Goal: Task Accomplishment & Management: Complete application form

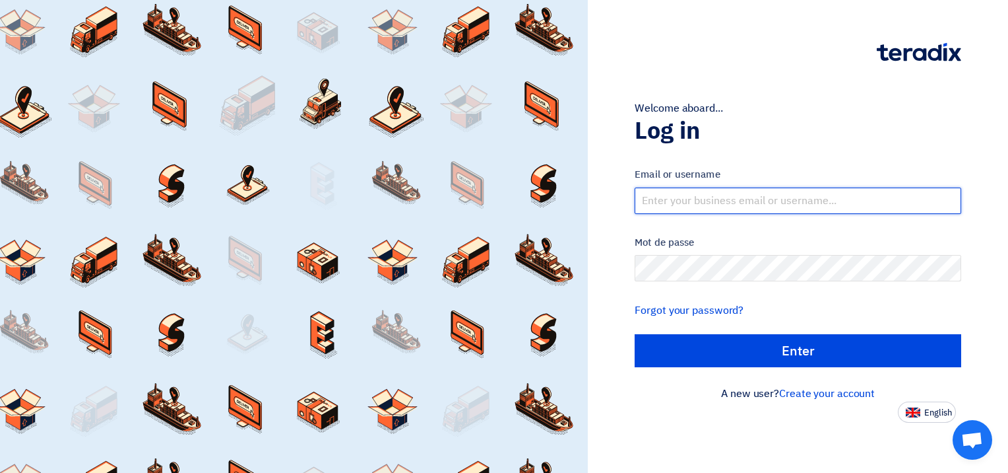
click at [824, 197] on input "text" at bounding box center [798, 200] width 327 height 26
type input "[EMAIL_ADDRESS][DOMAIN_NAME]"
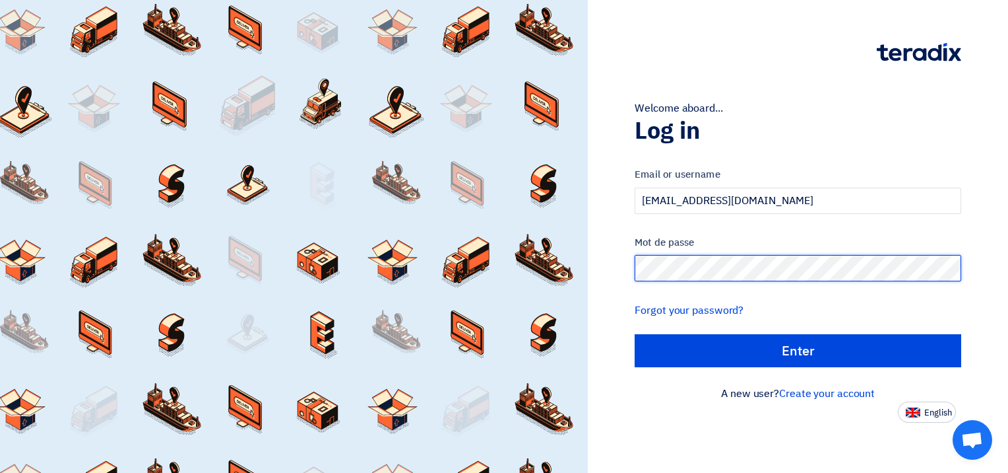
click at [635, 334] on input "الدخول" at bounding box center [798, 350] width 327 height 33
type input "Sign in"
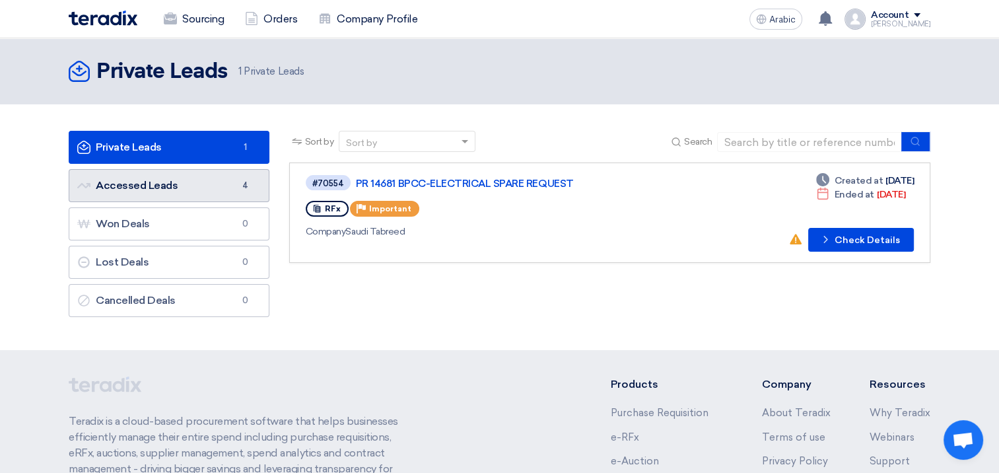
click at [197, 189] on link "Accessed Leads Accessed Leads 4" at bounding box center [169, 185] width 201 height 33
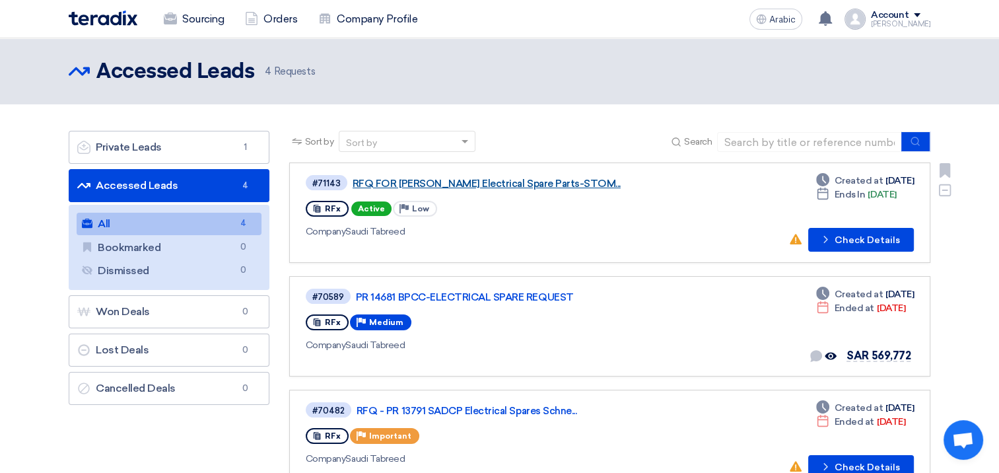
click at [444, 186] on link "RFQ FOR [PERSON_NAME] Electrical Spare Parts-STOM..." at bounding box center [517, 184] width 330 height 12
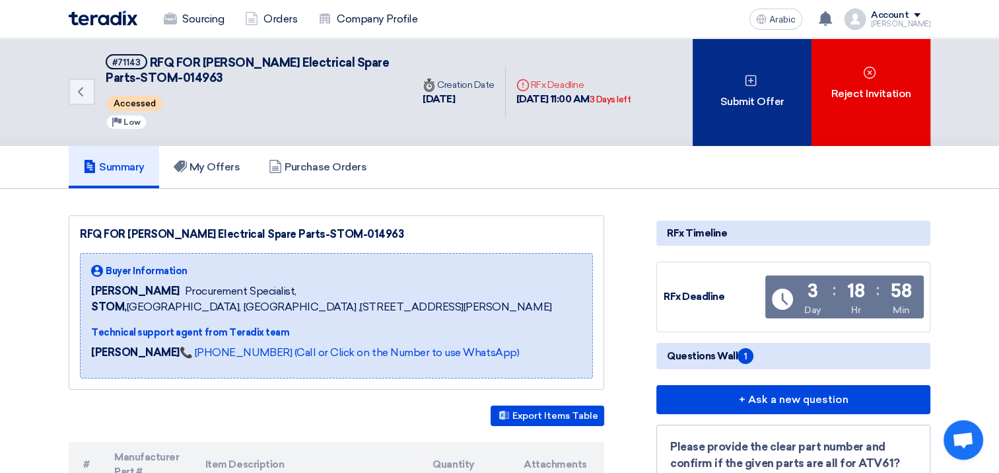
click at [746, 97] on font "Submit Offer" at bounding box center [751, 102] width 64 height 16
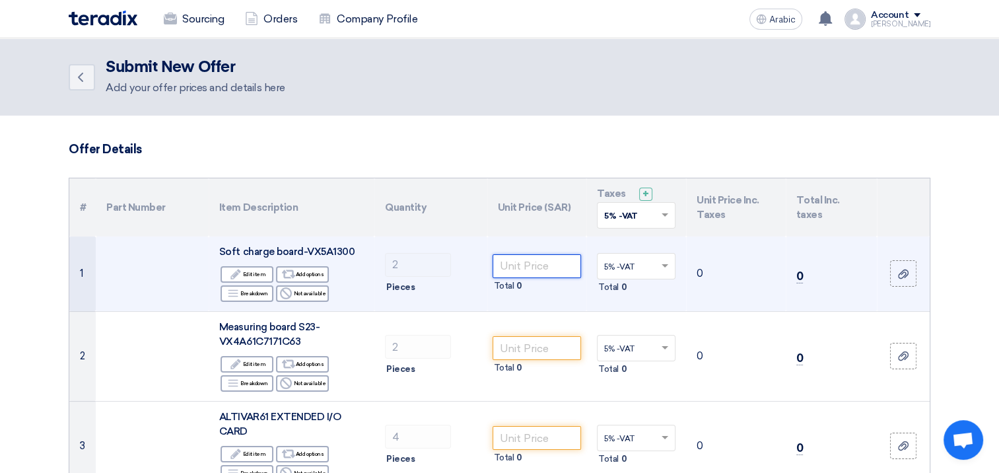
click at [541, 265] on input "number" at bounding box center [536, 266] width 89 height 24
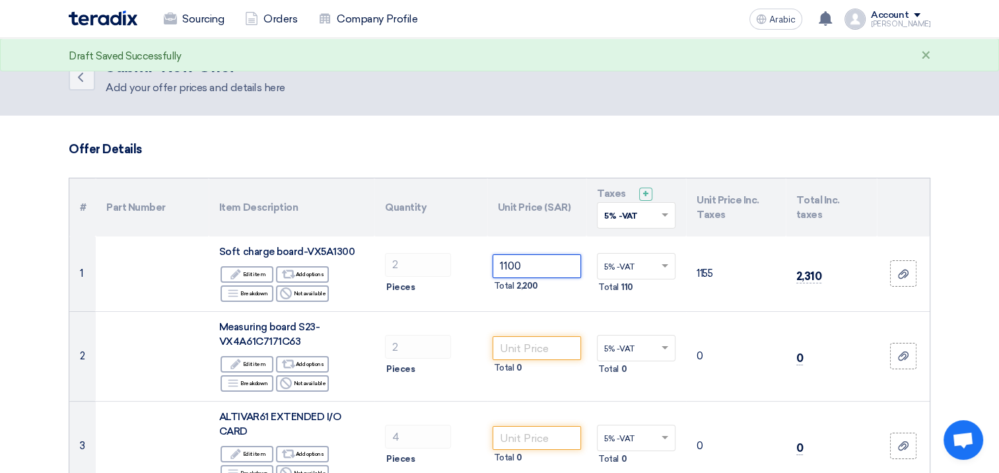
type input "1100"
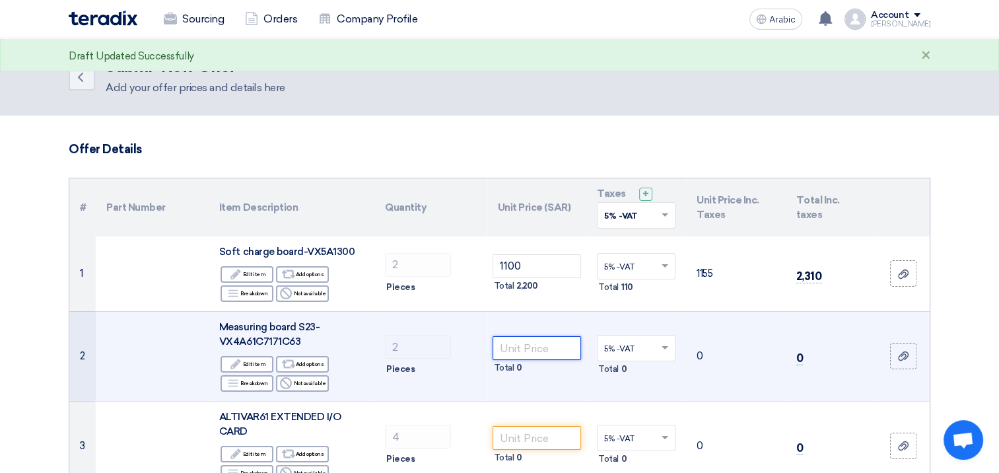
click at [534, 348] on input "number" at bounding box center [536, 348] width 89 height 24
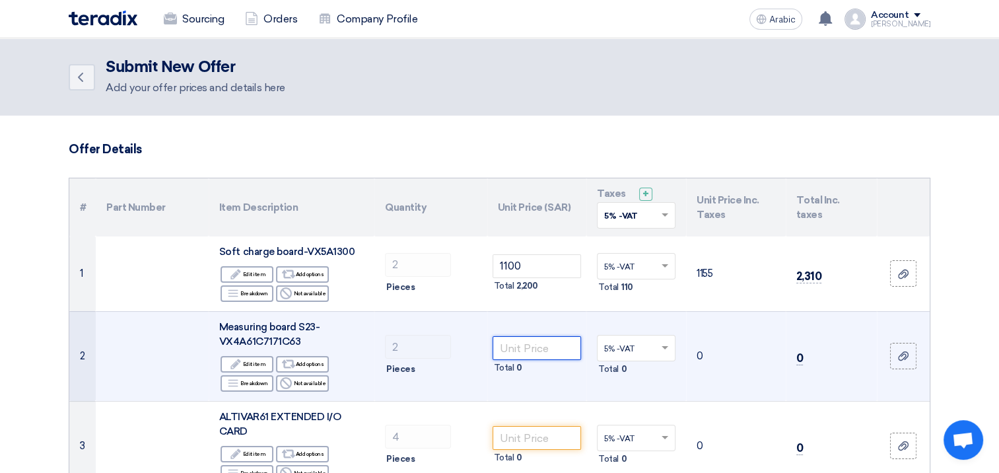
click at [538, 338] on input "number" at bounding box center [536, 348] width 89 height 24
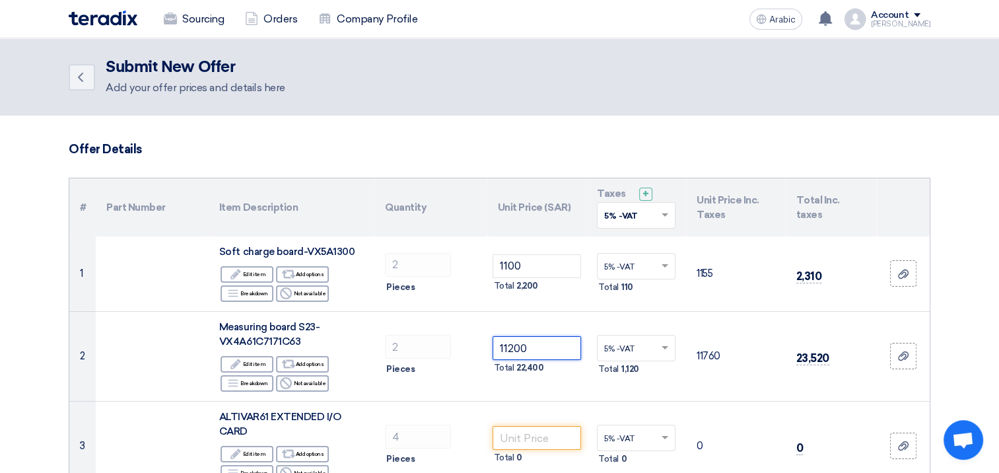
type input "11200"
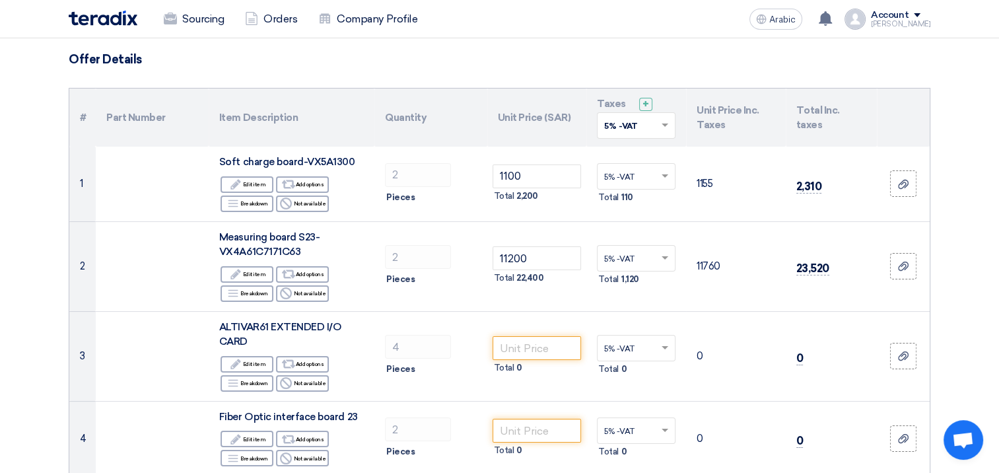
scroll to position [264, 0]
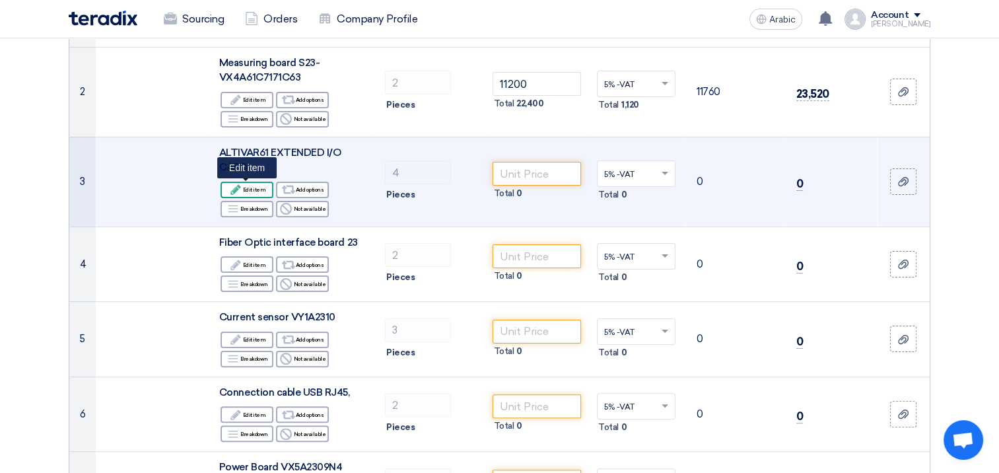
click at [251, 185] on font "Edit item" at bounding box center [254, 189] width 23 height 11
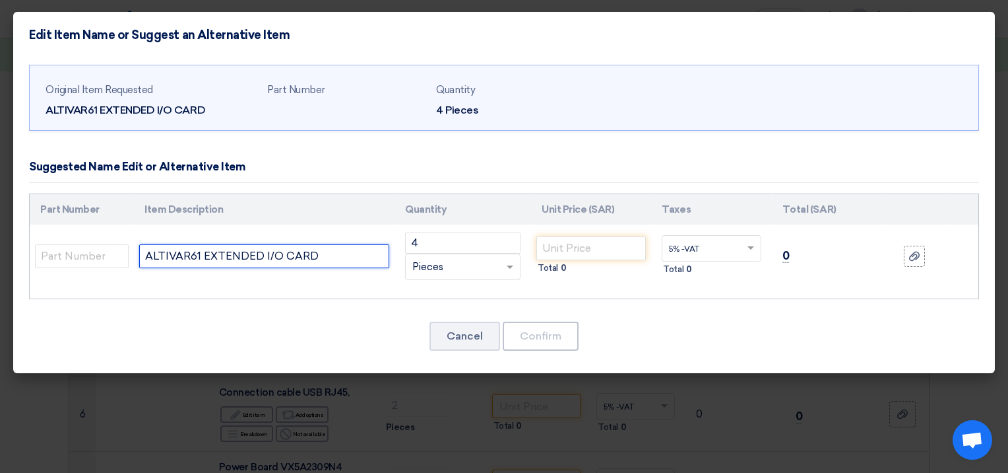
click at [330, 259] on input "ALTIVAR61 EXTENDED I/O CARD" at bounding box center [264, 256] width 250 height 24
type input "ALTIVAR61 EXTENDED I/O CARD-VW3A3202"
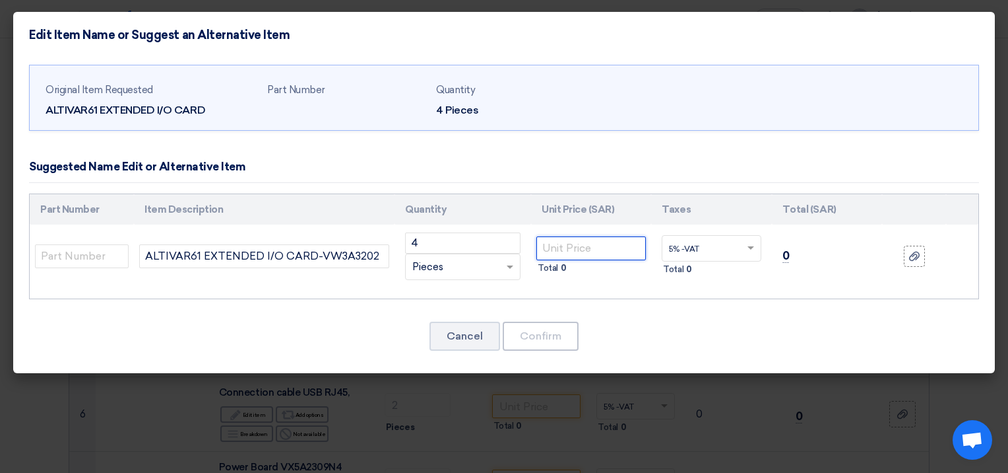
click at [591, 251] on input "number" at bounding box center [592, 248] width 110 height 24
type input "1000"
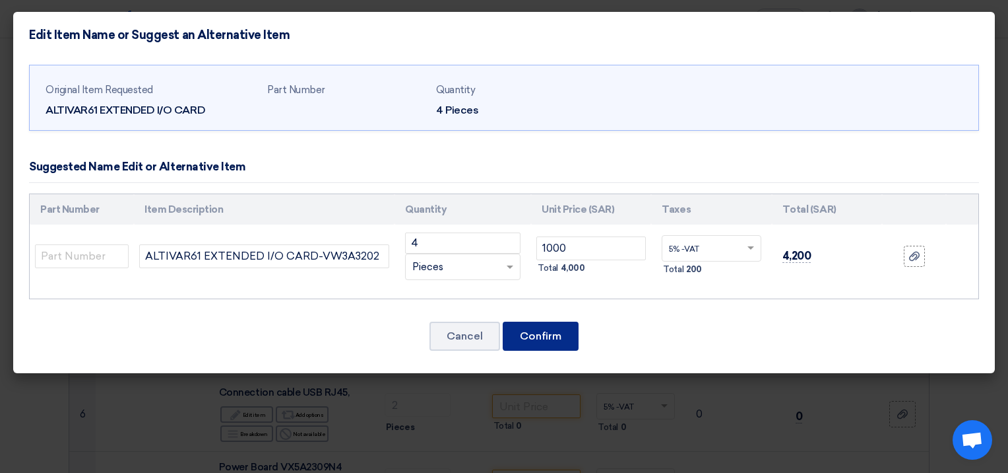
click at [556, 327] on button "Confirm" at bounding box center [541, 335] width 76 height 29
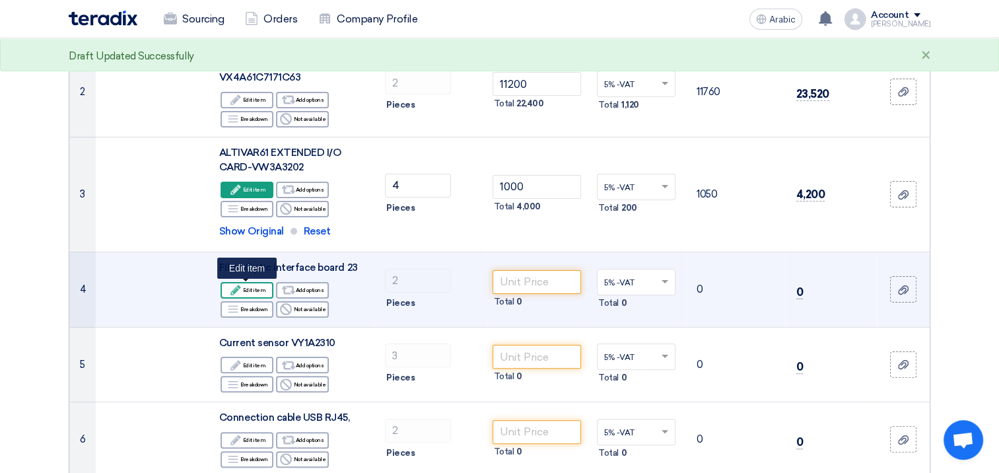
click at [255, 288] on font "Edit item" at bounding box center [254, 289] width 23 height 11
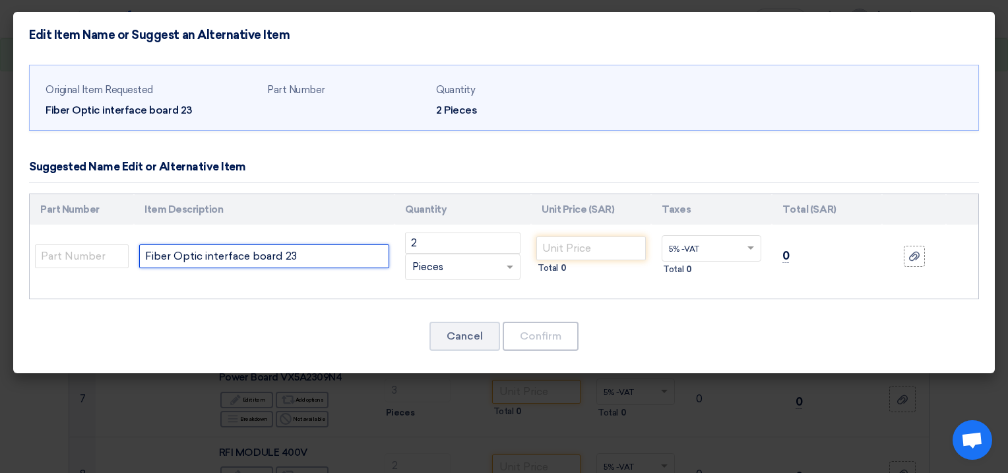
click at [325, 255] on input "Fiber Optic interface board 23" at bounding box center [264, 256] width 250 height 24
type input "Fiber Optic interface board 23 -VX4A2323"
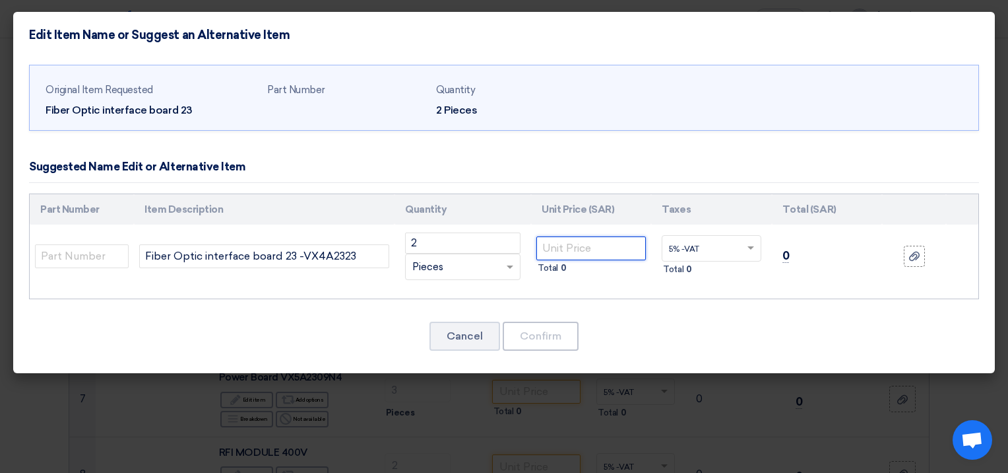
click at [591, 241] on input "number" at bounding box center [592, 248] width 110 height 24
click at [575, 246] on input "number" at bounding box center [592, 248] width 110 height 24
type input "2600"
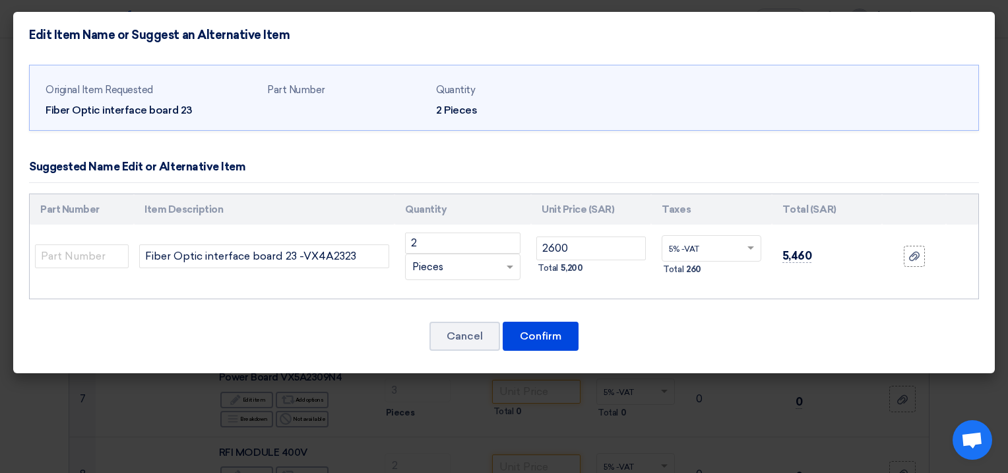
click at [704, 322] on div "Cancel Confirm" at bounding box center [504, 336] width 950 height 32
click at [540, 341] on button "Confirm" at bounding box center [541, 335] width 76 height 29
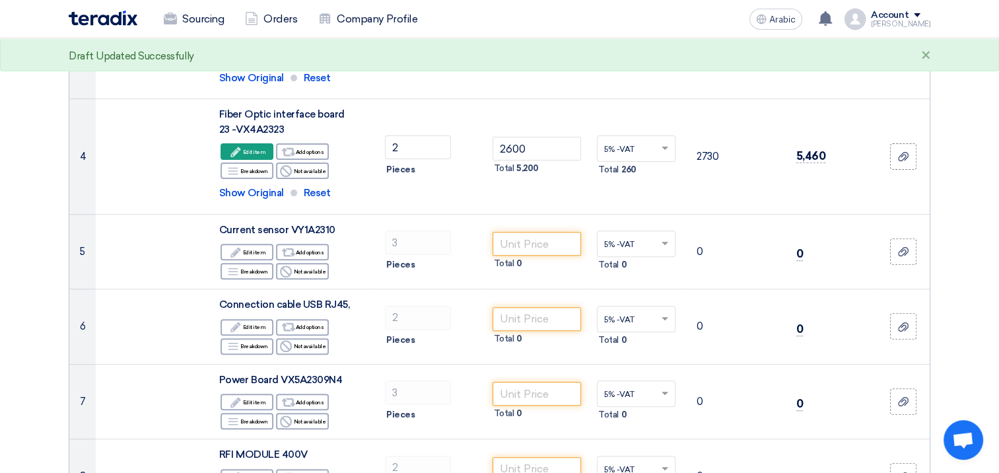
scroll to position [502, 0]
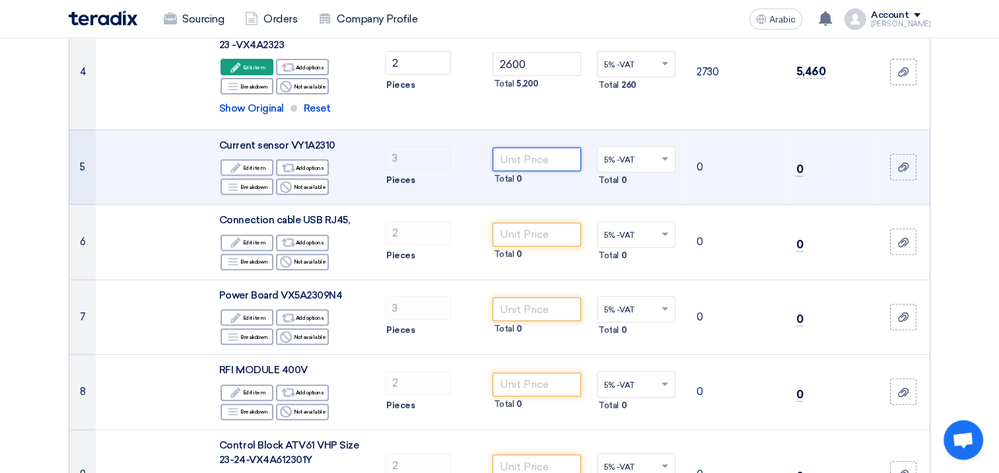
click at [544, 160] on input "number" at bounding box center [536, 159] width 89 height 24
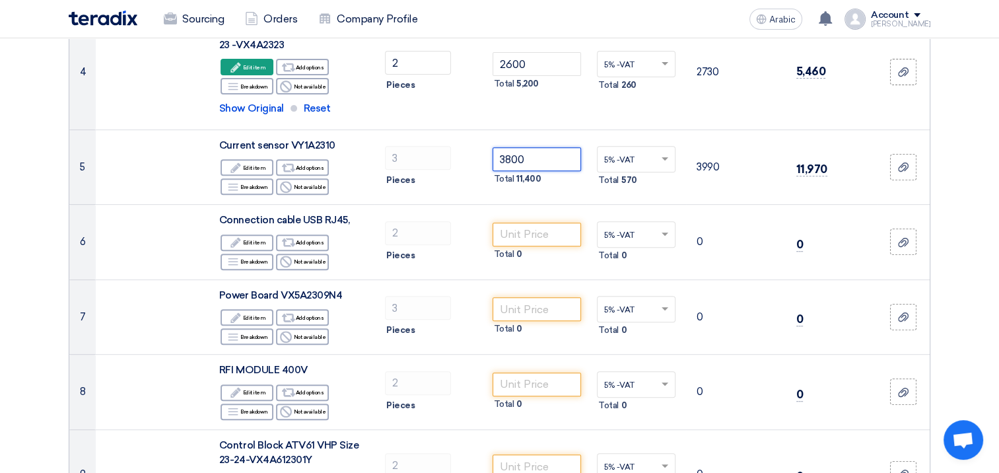
type input "3800"
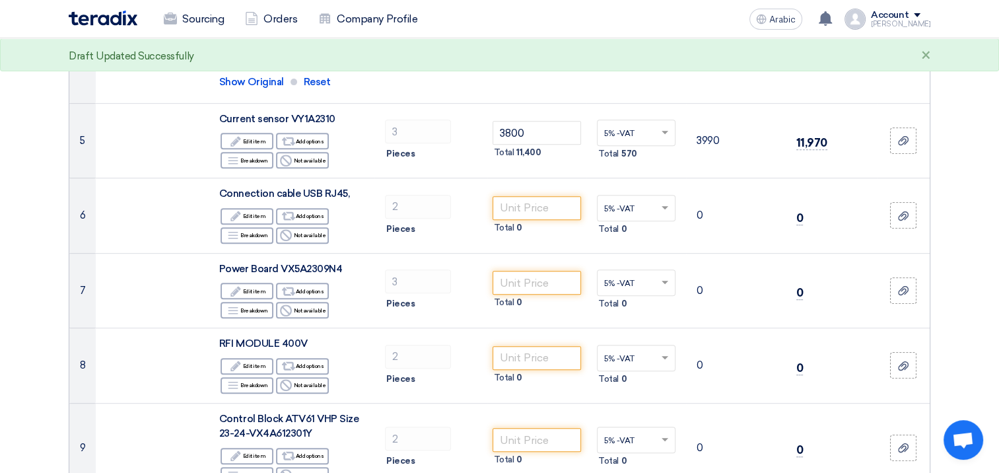
scroll to position [554, 0]
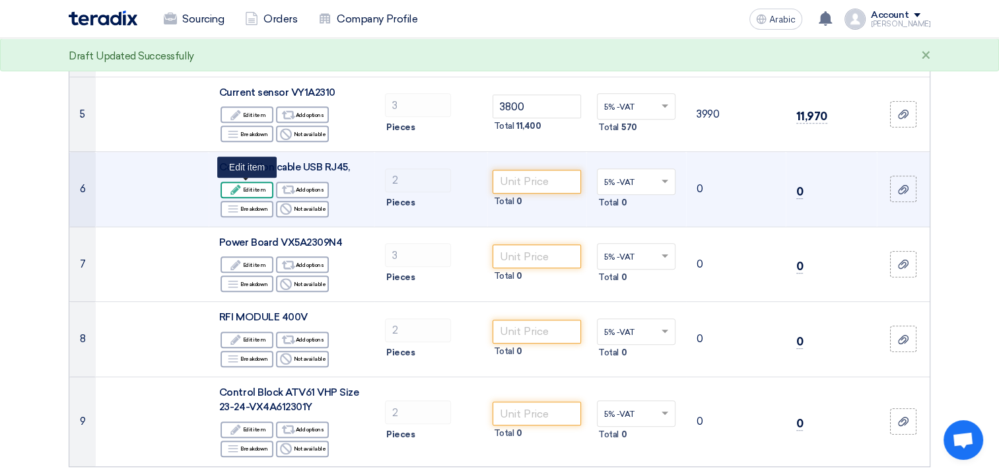
click at [249, 185] on font "Edit item" at bounding box center [254, 189] width 23 height 11
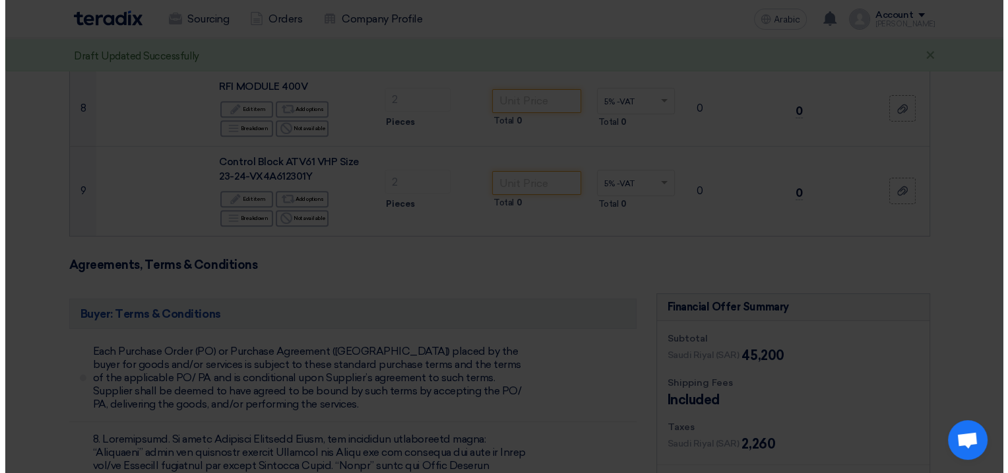
scroll to position [439, 0]
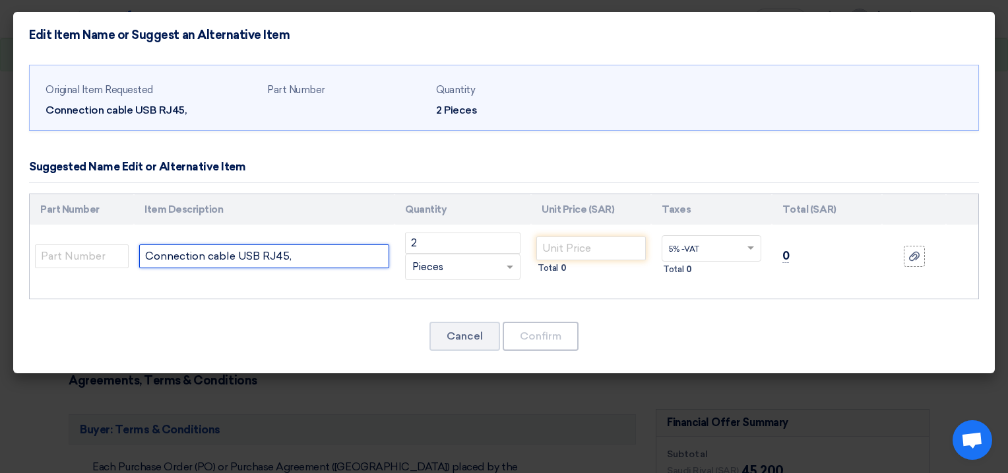
click at [330, 264] on input "Connection cable USB RJ45," at bounding box center [264, 256] width 250 height 24
type input "Connection cable USB RJ45,-TCSMCNAM3M002P"
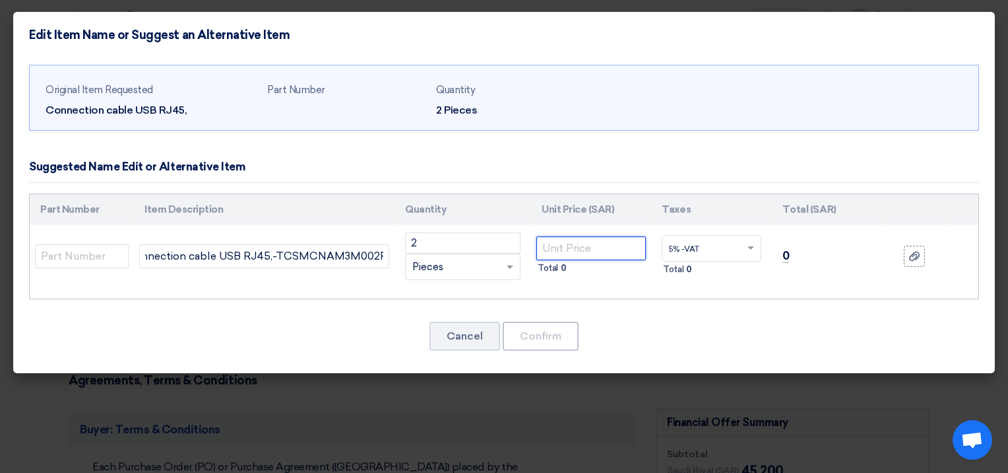
scroll to position [0, 0]
click at [589, 253] on input "number" at bounding box center [592, 248] width 110 height 24
type input "495"
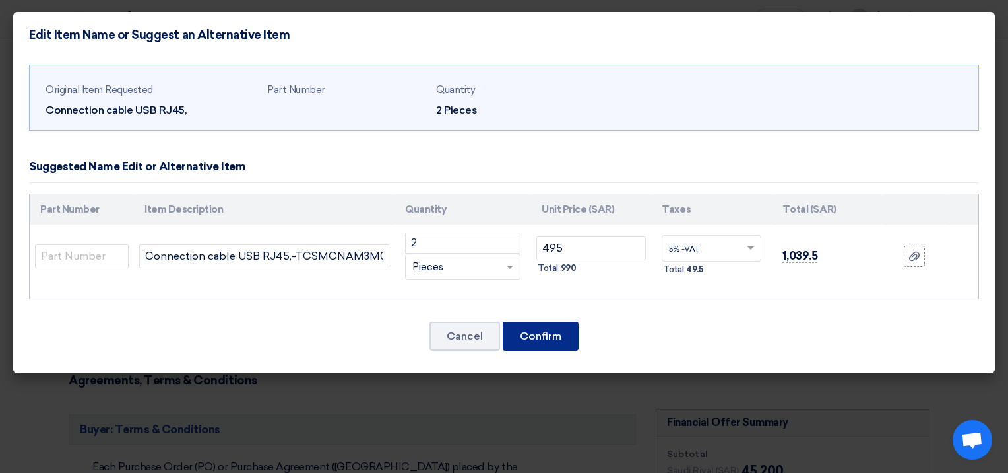
click at [568, 327] on button "Confirm" at bounding box center [541, 335] width 76 height 29
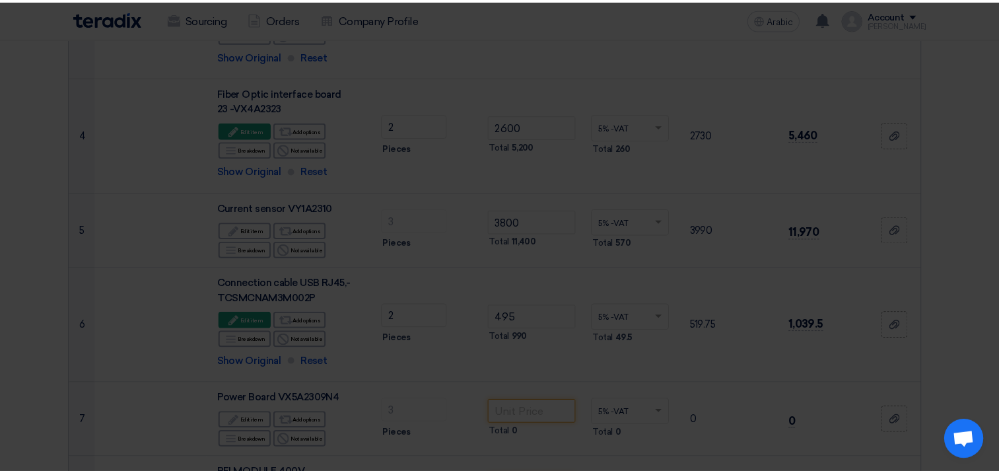
scroll to position [669, 0]
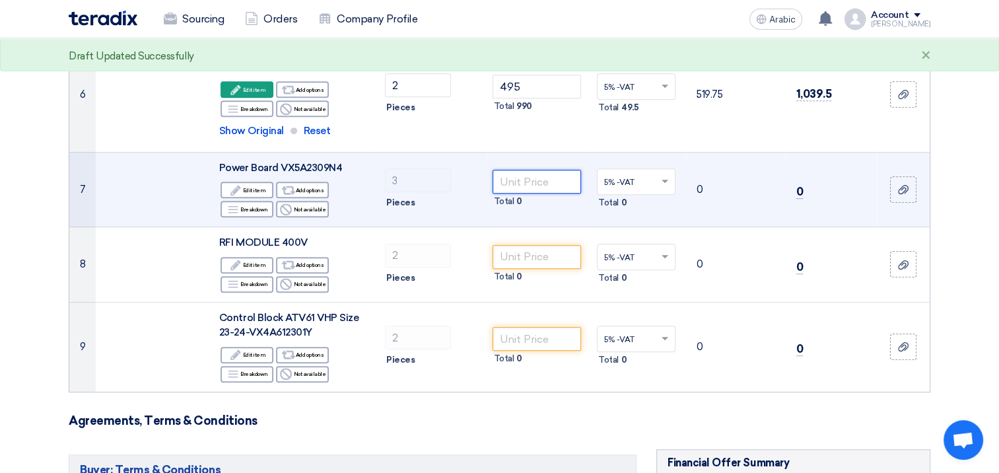
click at [532, 187] on input "number" at bounding box center [536, 182] width 89 height 24
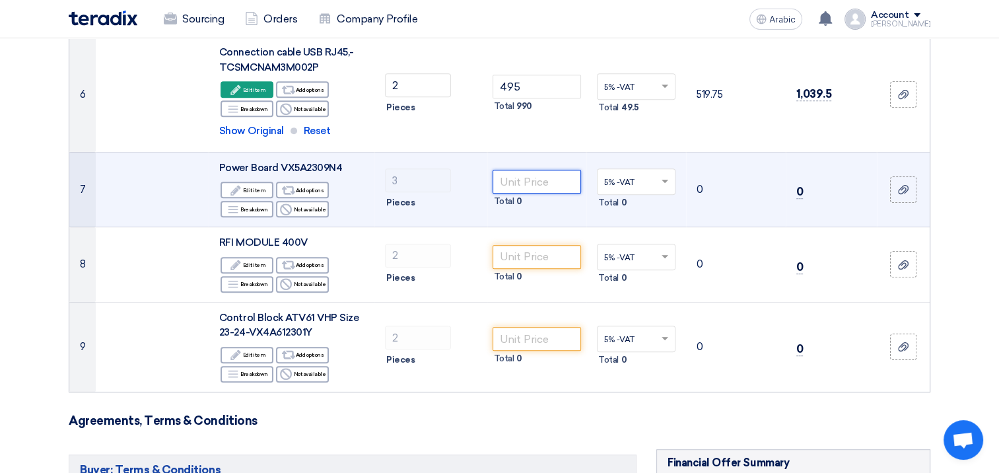
click at [522, 174] on input "number" at bounding box center [536, 182] width 89 height 24
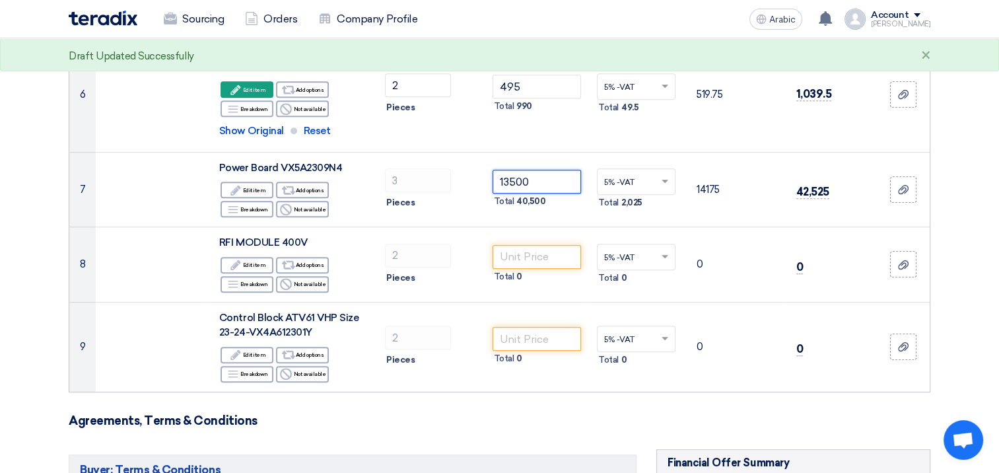
type input "13500"
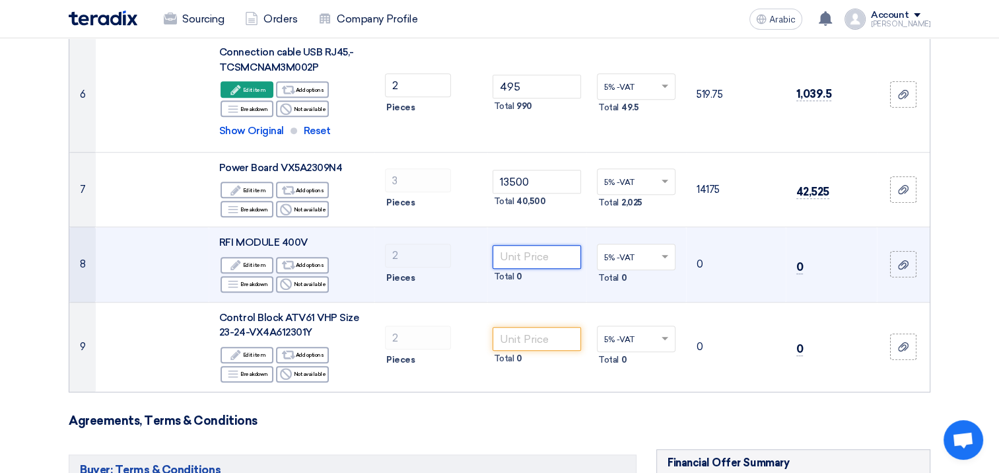
click at [550, 253] on input "number" at bounding box center [536, 257] width 89 height 24
click at [248, 259] on font "Edit item" at bounding box center [254, 264] width 23 height 11
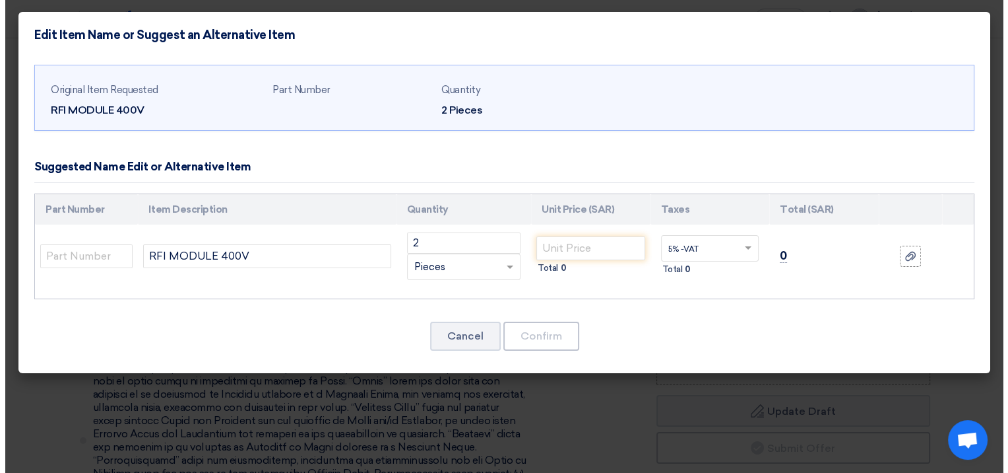
scroll to position [439, 0]
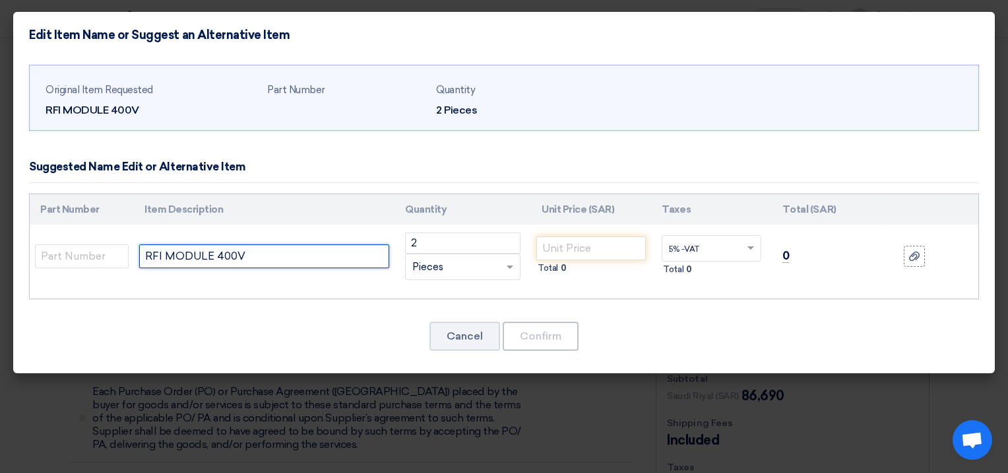
click at [262, 257] on input "RFI MODULE 400V" at bounding box center [264, 256] width 250 height 24
type input "RFI MODULE 400V-VX4FPMC1180N4"
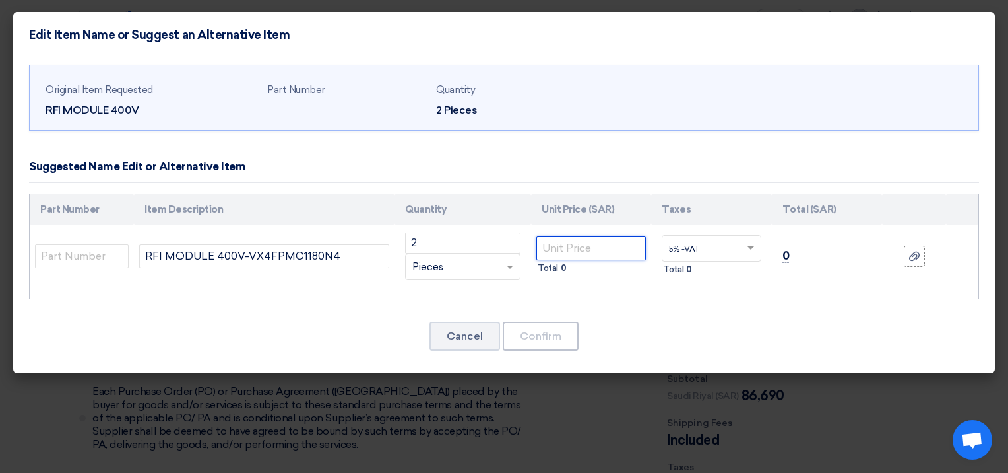
click at [595, 246] on input "number" at bounding box center [592, 248] width 110 height 24
type input "2500"
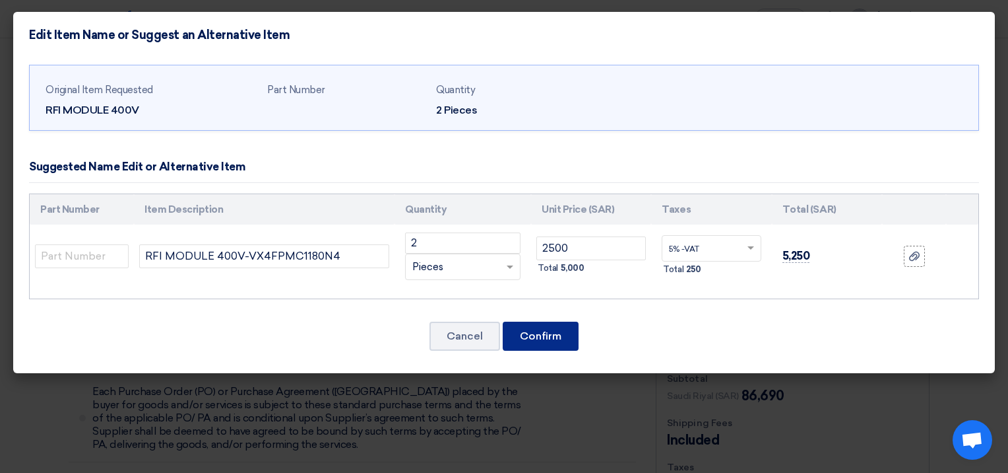
click at [562, 331] on button "Confirm" at bounding box center [541, 335] width 76 height 29
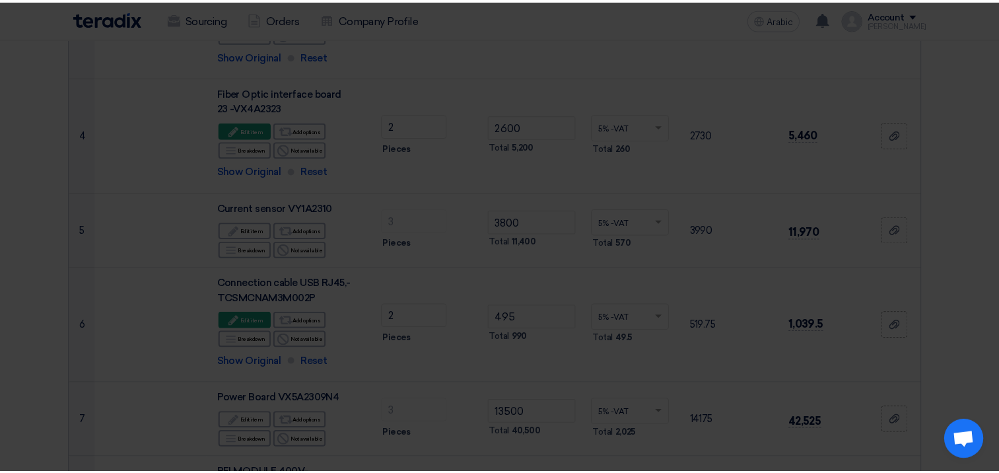
scroll to position [669, 0]
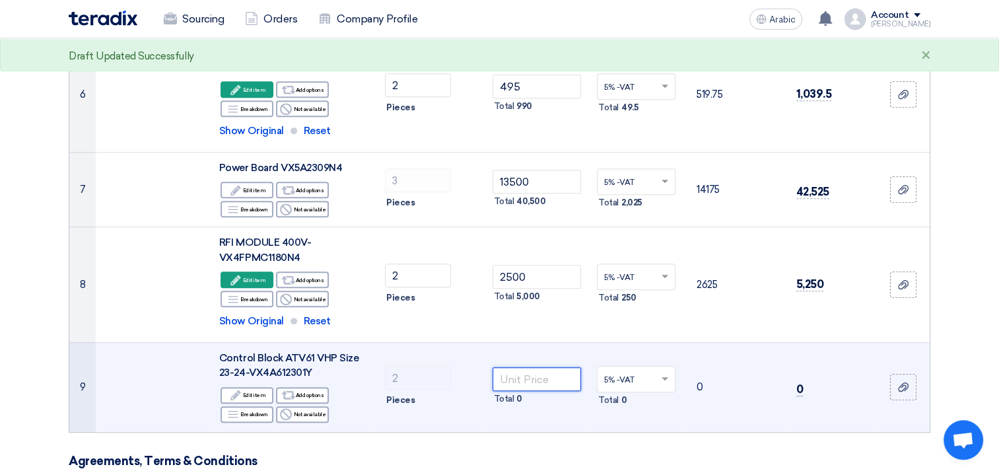
click at [541, 373] on input "number" at bounding box center [536, 379] width 89 height 24
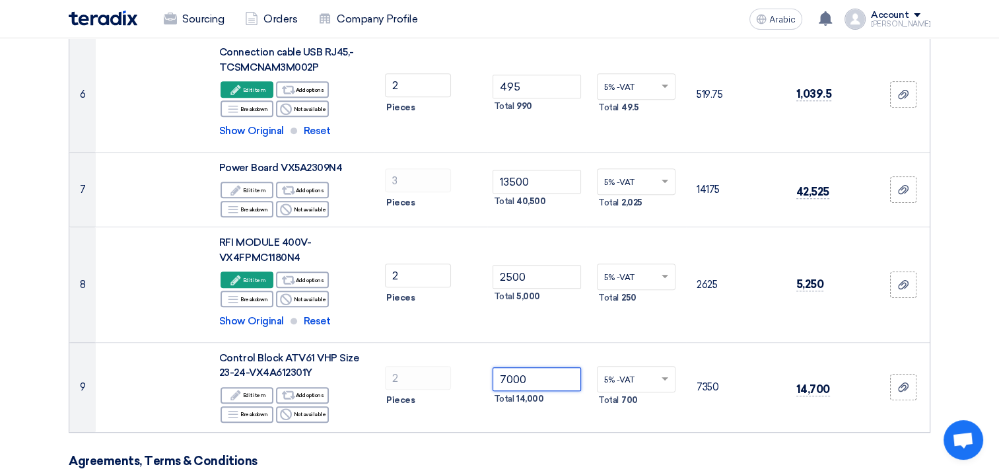
type input "7000"
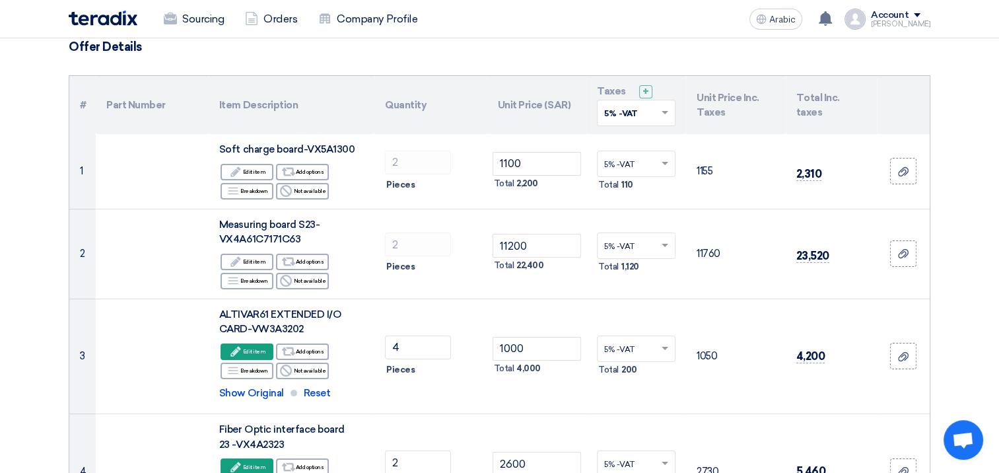
scroll to position [106, 0]
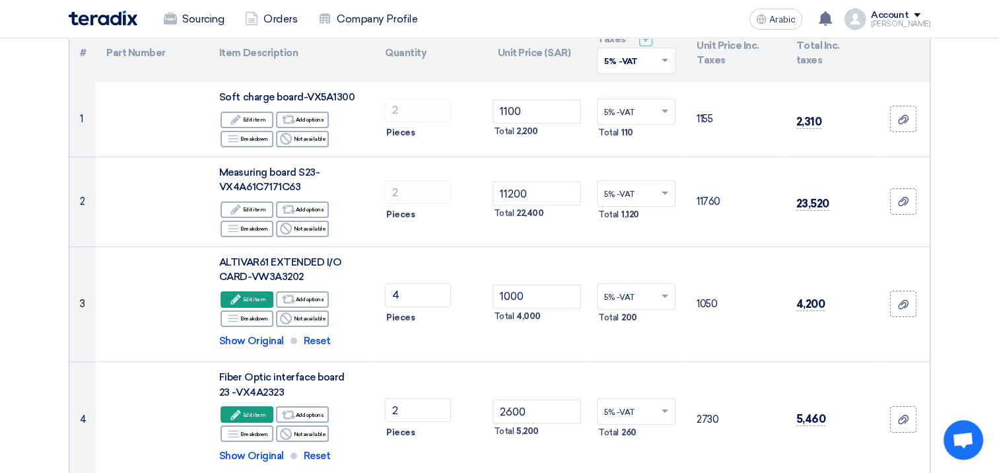
scroll to position [158, 0]
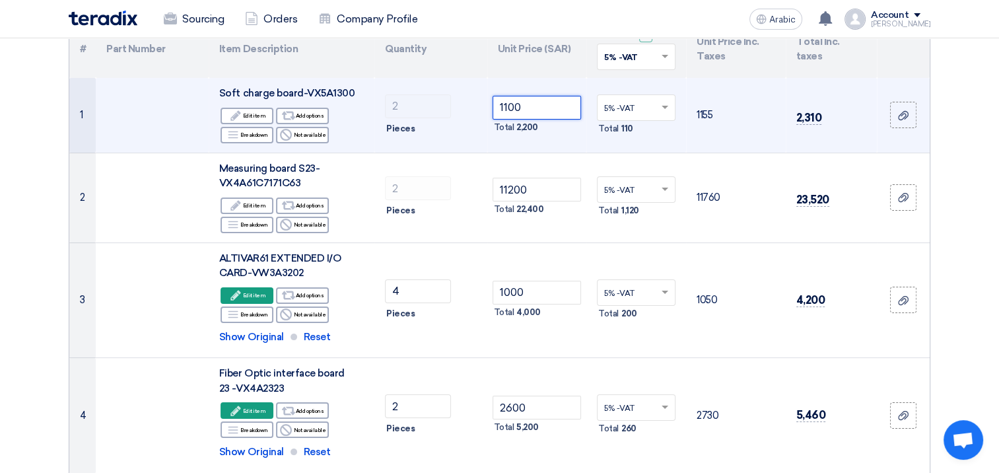
click at [507, 103] on input "1100" at bounding box center [536, 108] width 89 height 24
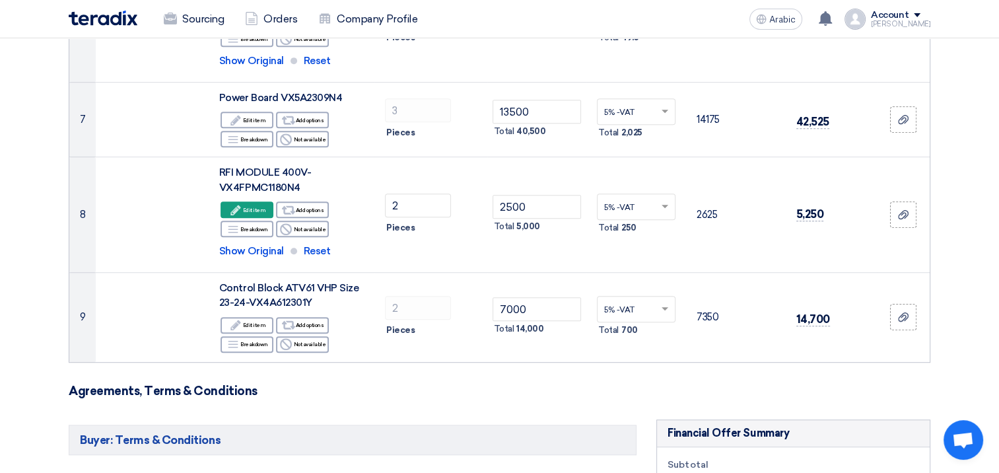
scroll to position [766, 0]
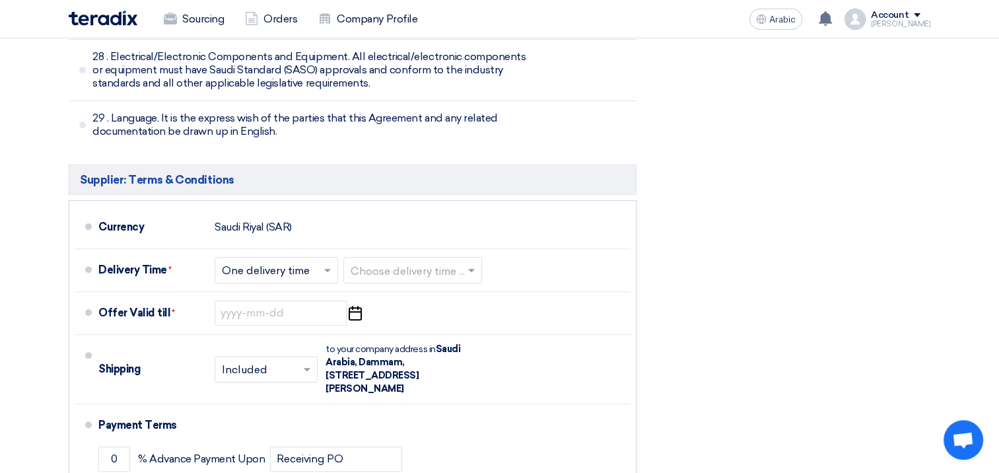
scroll to position [5333, 0]
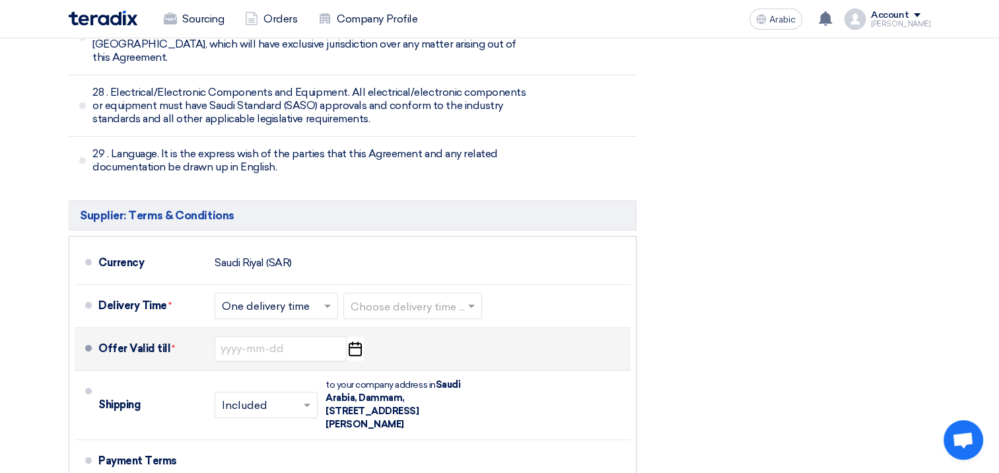
click at [350, 337] on icon "Pick a date" at bounding box center [355, 349] width 18 height 24
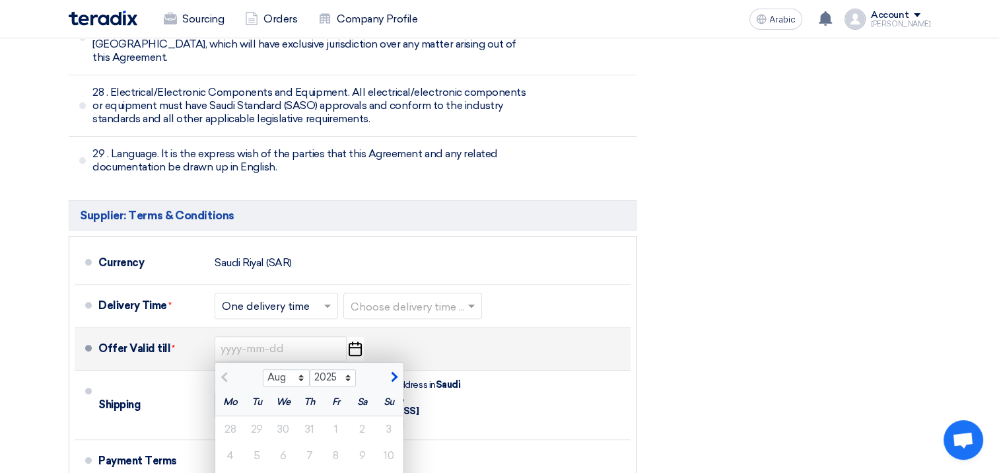
click at [393, 371] on span "button" at bounding box center [392, 377] width 7 height 12
select select "9"
type input "9/27/2025"
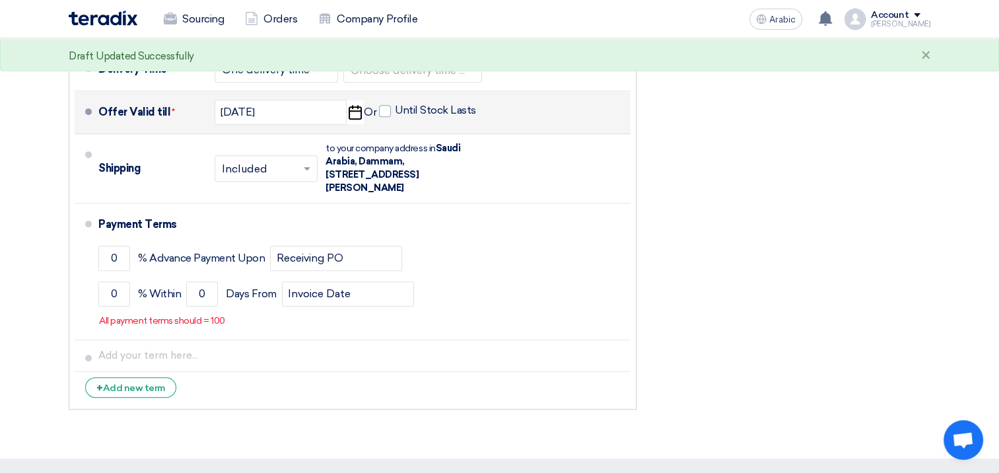
scroll to position [5570, 0]
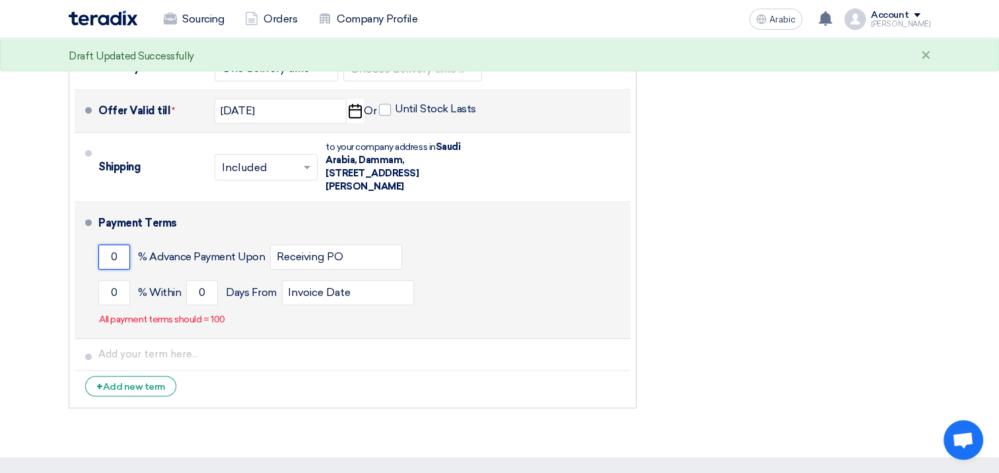
click at [123, 244] on input "0" at bounding box center [114, 256] width 32 height 25
type input "50"
click at [119, 280] on input "0" at bounding box center [114, 292] width 32 height 25
type input "50"
click at [207, 280] on input "0" at bounding box center [202, 292] width 32 height 25
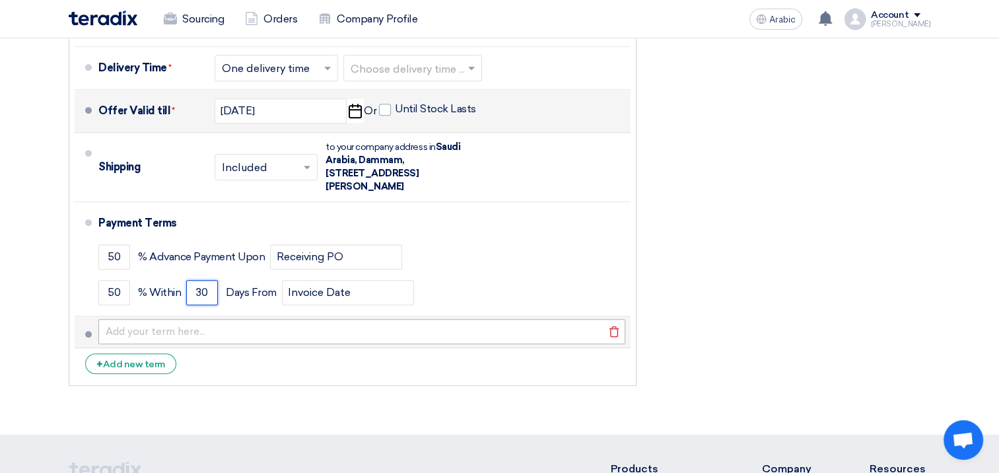
type input "30"
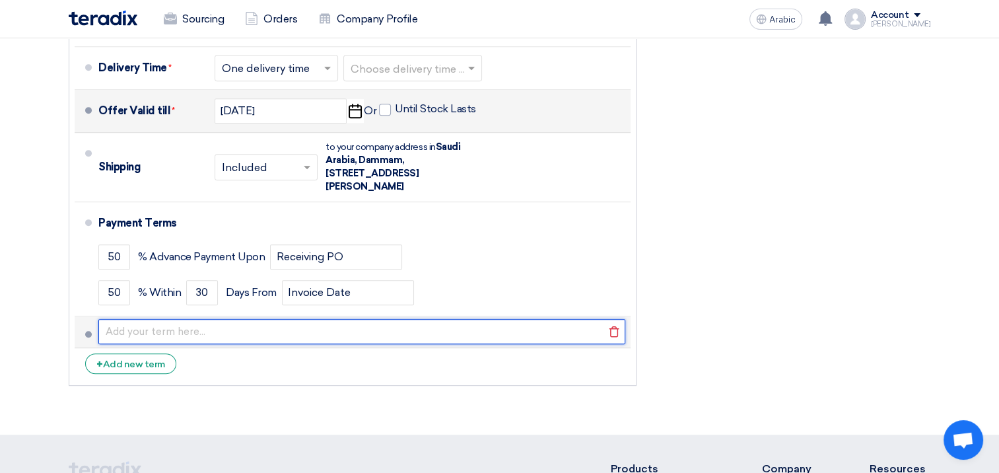
click at [224, 319] on input "text" at bounding box center [361, 331] width 527 height 25
type input "For GCC country VAT will not be applicable"
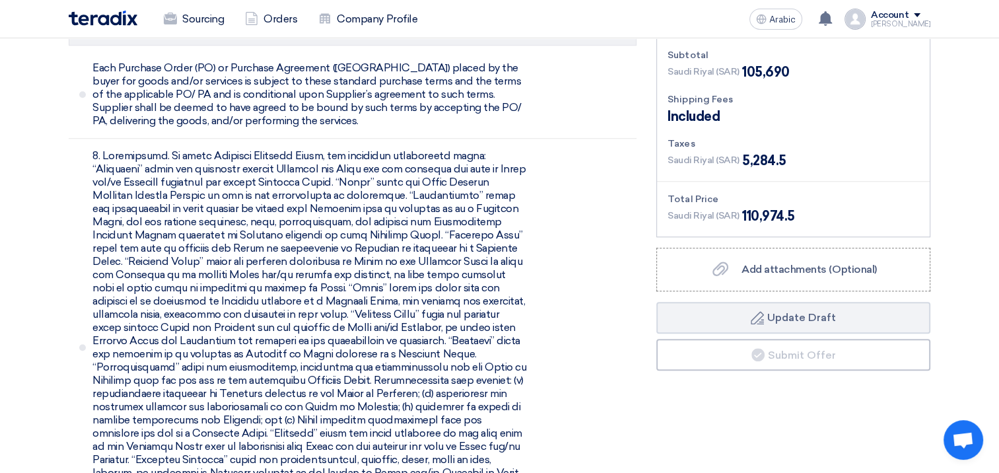
scroll to position [1151, 0]
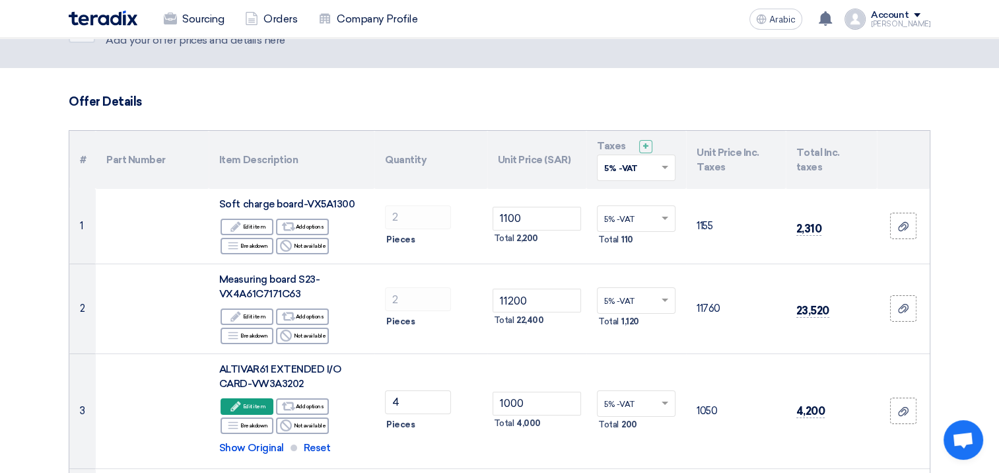
scroll to position [0, 0]
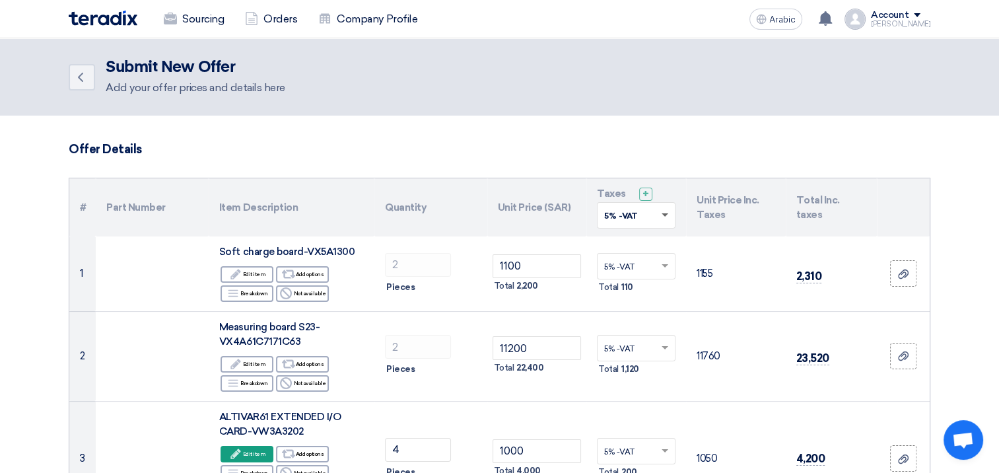
click at [665, 216] on span at bounding box center [666, 215] width 16 height 12
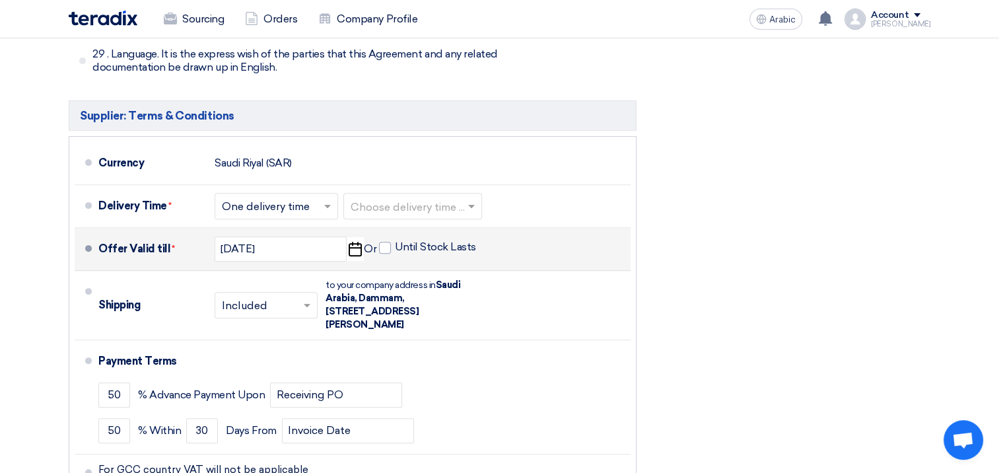
scroll to position [5428, 0]
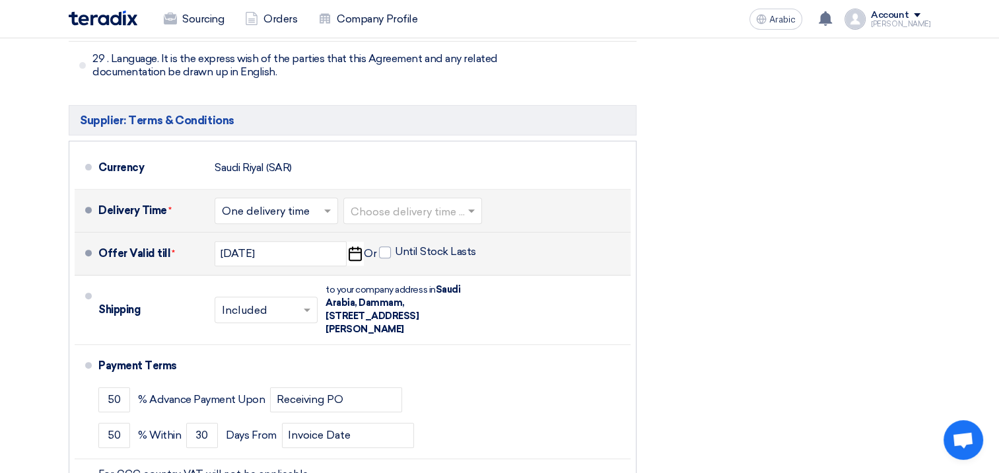
click at [307, 202] on input "text" at bounding box center [277, 211] width 110 height 19
click at [290, 257] on span "One delivery time" at bounding box center [267, 263] width 91 height 13
click at [444, 202] on input "text" at bounding box center [412, 211] width 125 height 19
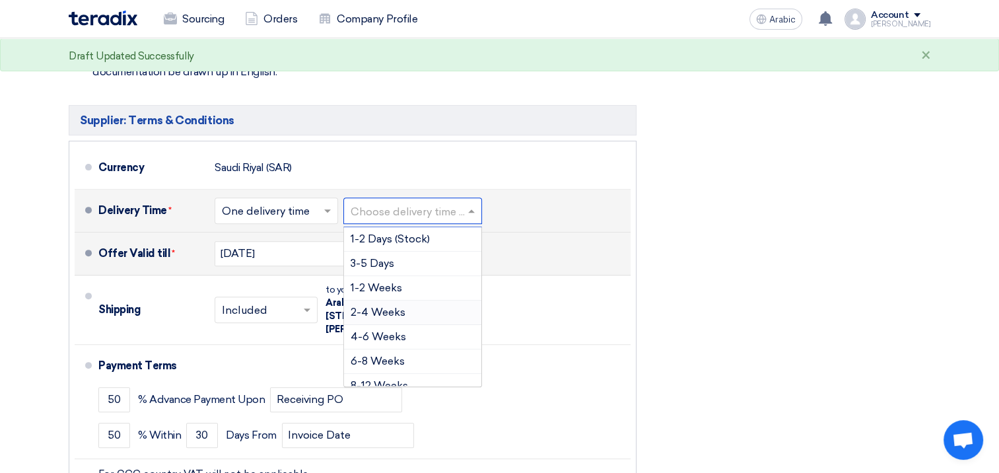
click at [420, 300] on div "2-4 Weeks" at bounding box center [412, 312] width 137 height 24
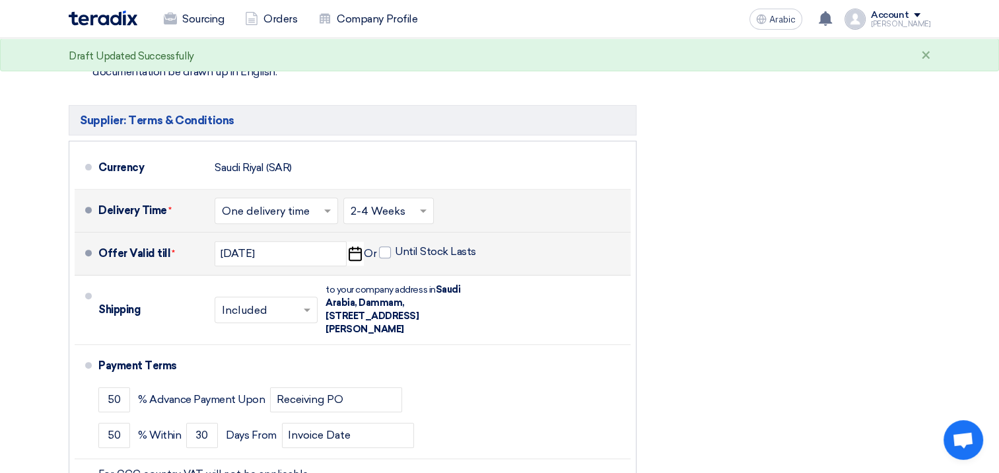
click at [416, 204] on span at bounding box center [424, 210] width 16 height 13
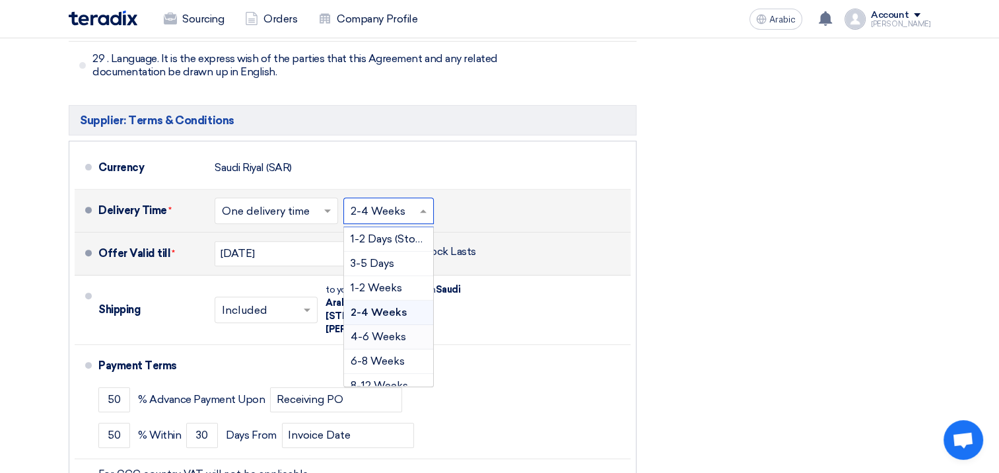
click at [391, 330] on span "4-6 Weeks" at bounding box center [377, 336] width 55 height 13
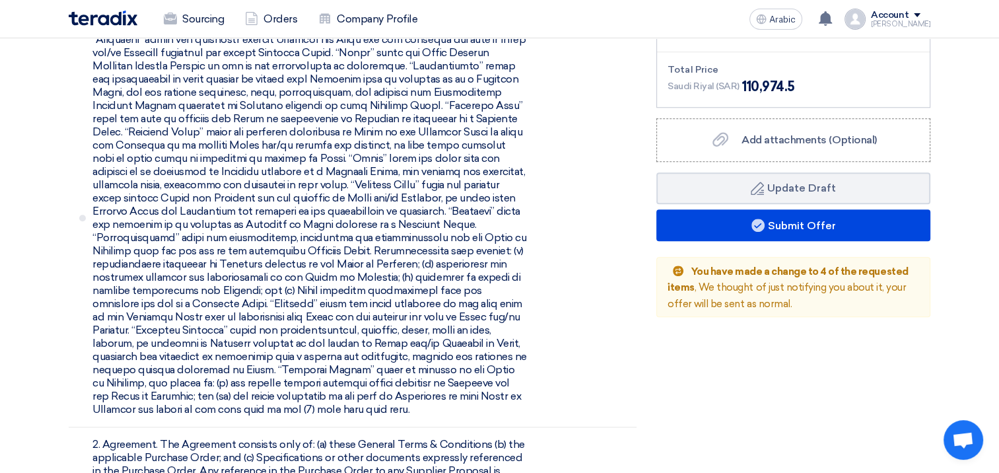
scroll to position [1283, 0]
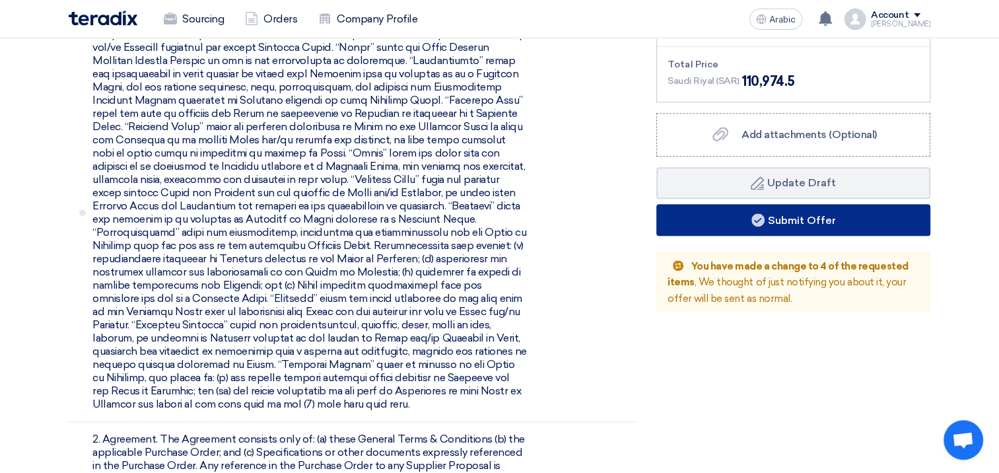
click at [813, 217] on font "Submit Offer" at bounding box center [802, 219] width 68 height 13
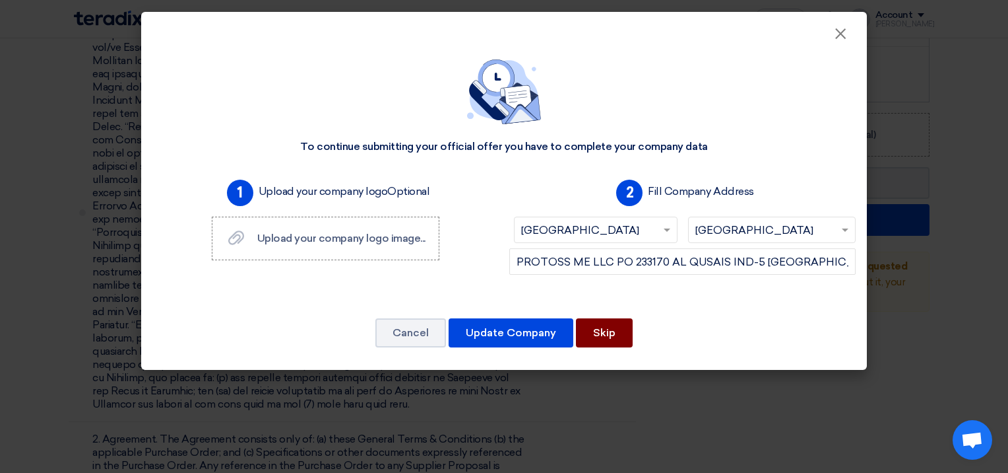
click at [594, 332] on button "Skip" at bounding box center [604, 332] width 57 height 29
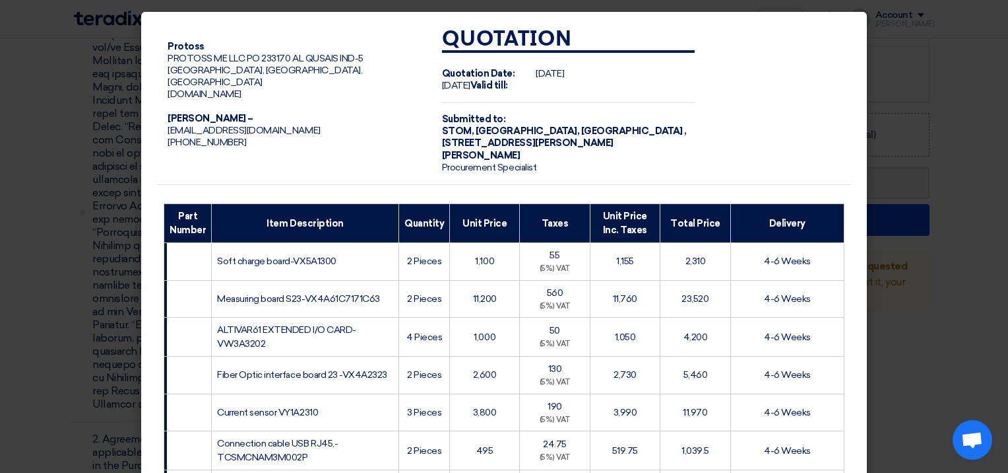
click at [945, 302] on modal-container "Protoss PROTOSS ME LLC PO 233170 AL QUSAIS IND-5 DUBAI, Dubai, United Arab Emir…" at bounding box center [504, 236] width 1008 height 473
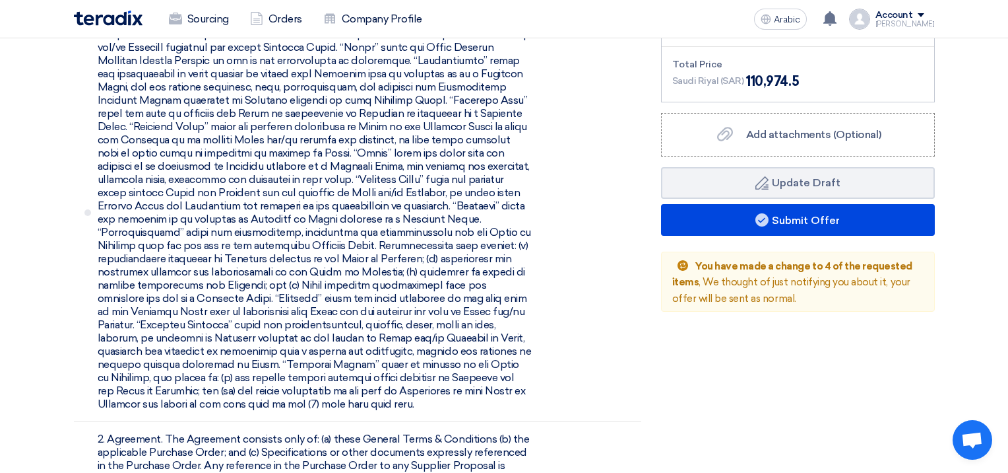
scroll to position [0, 0]
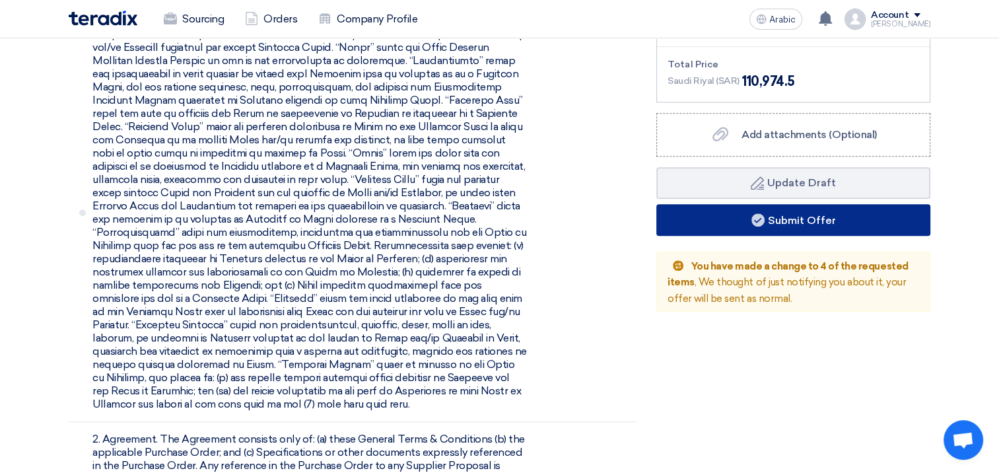
click at [823, 213] on font "Submit Offer" at bounding box center [802, 219] width 68 height 13
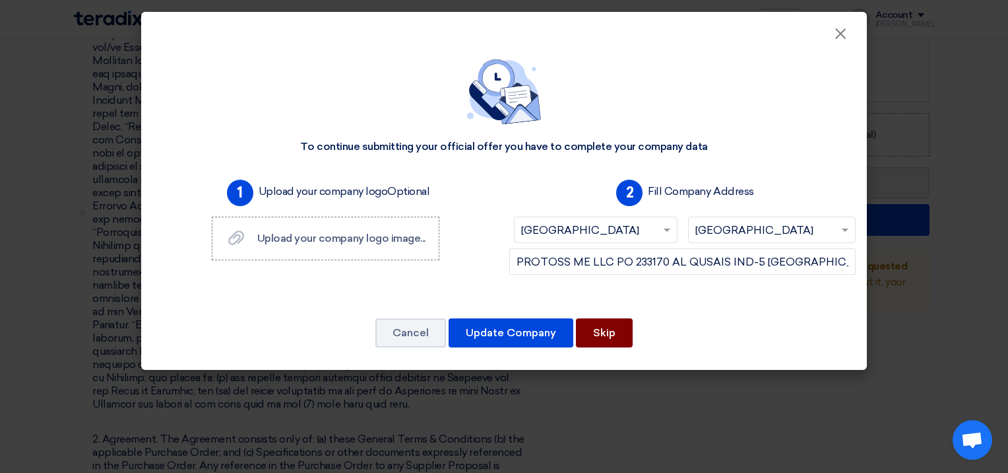
click at [595, 327] on button "Skip" at bounding box center [604, 332] width 57 height 29
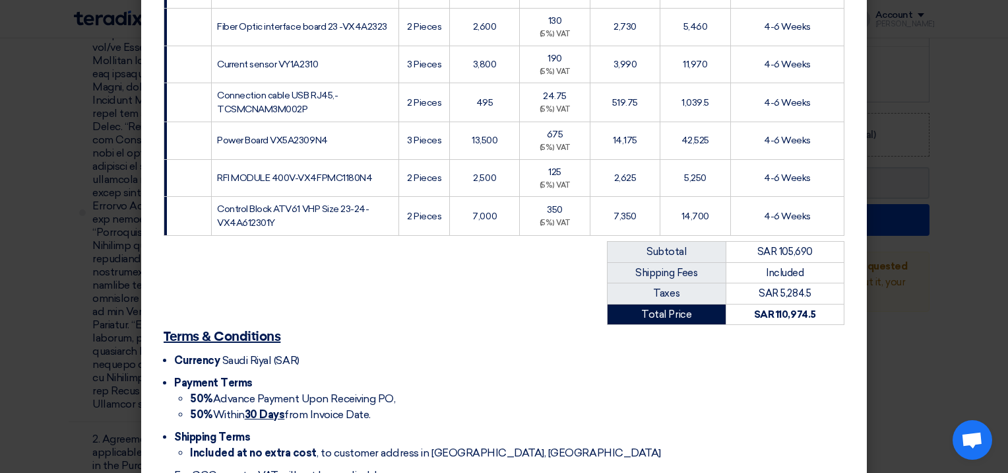
scroll to position [440, 0]
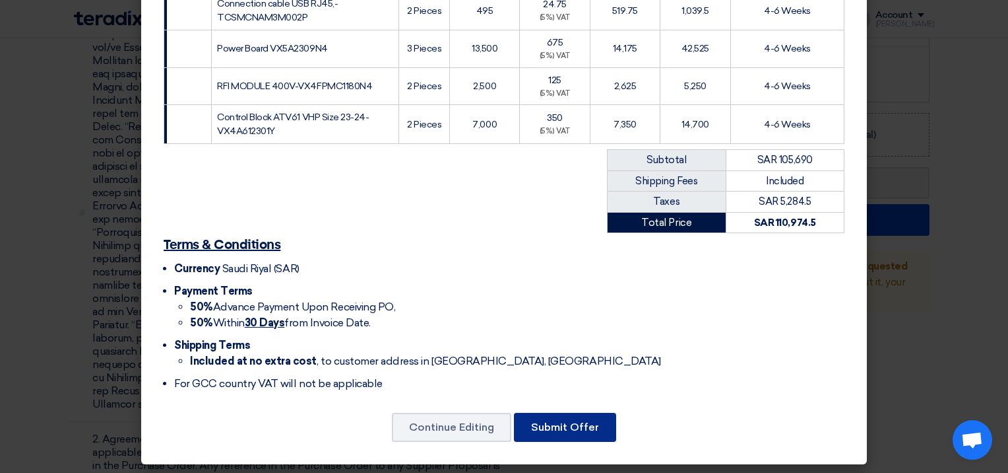
click at [573, 424] on button "Submit Offer" at bounding box center [565, 426] width 102 height 29
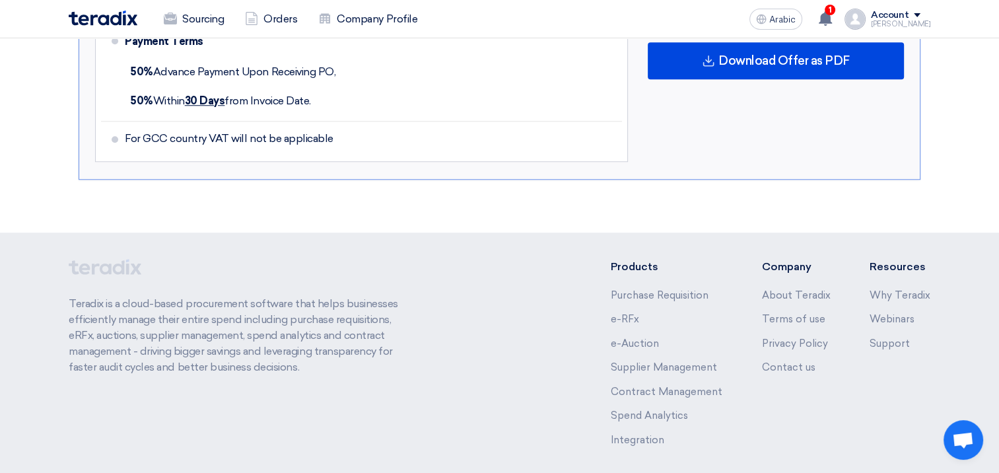
scroll to position [1077, 0]
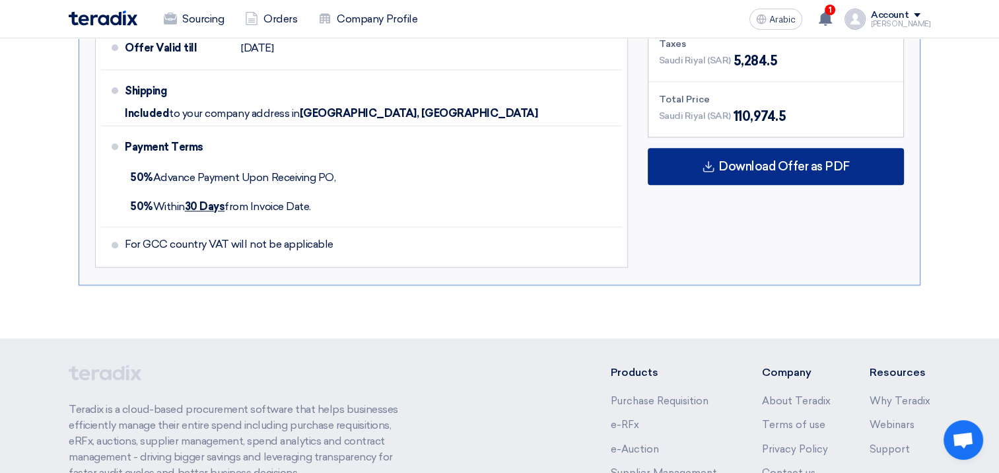
click at [778, 169] on div "Download Offer as PDF" at bounding box center [775, 166] width 256 height 37
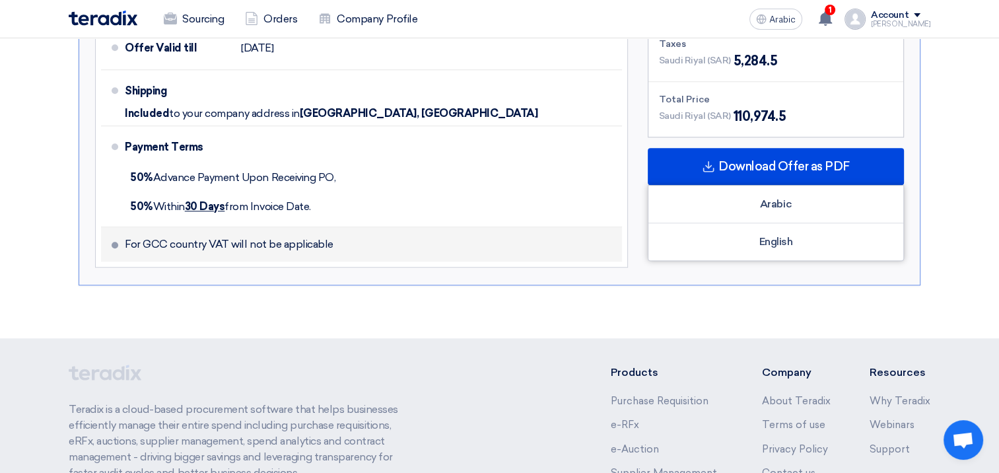
click at [115, 243] on span at bounding box center [115, 245] width 7 height 7
click at [201, 246] on li "For GCC country VAT will not be applicable" at bounding box center [361, 244] width 521 height 34
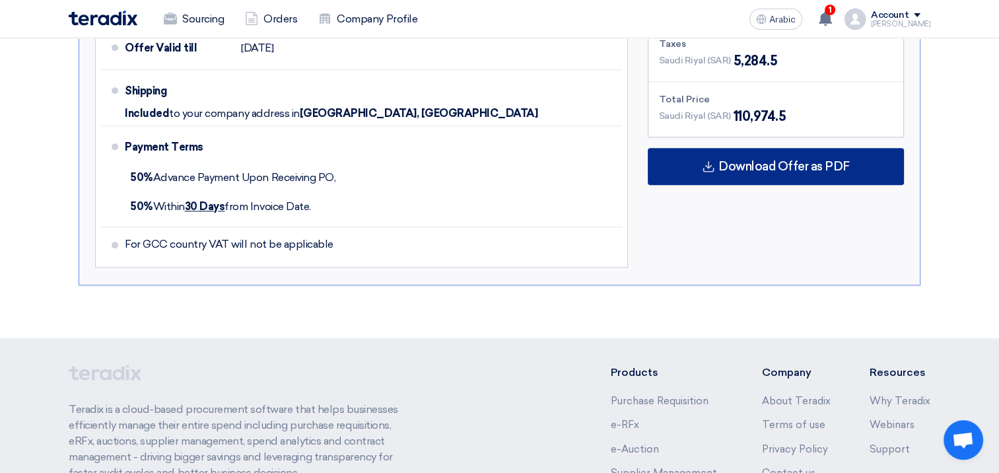
click at [783, 161] on span "Download Offer as PDF" at bounding box center [783, 166] width 131 height 12
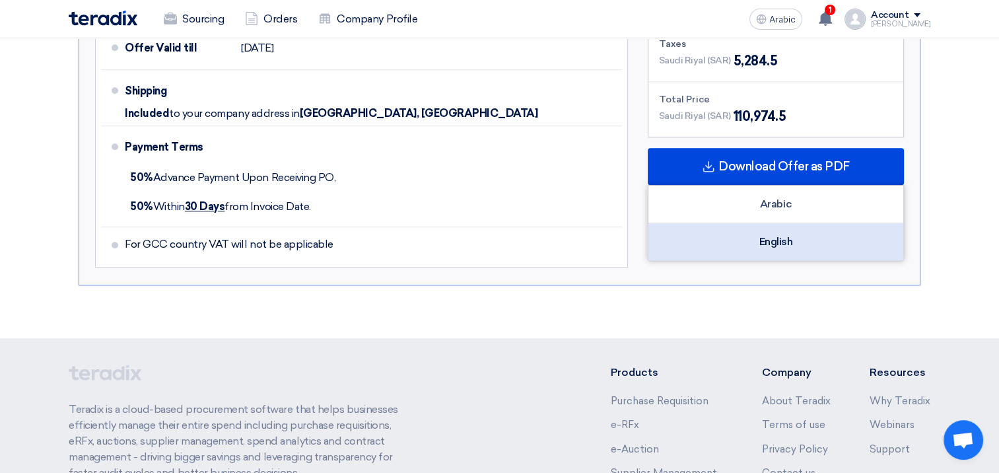
click at [788, 240] on div "English" at bounding box center [775, 241] width 255 height 37
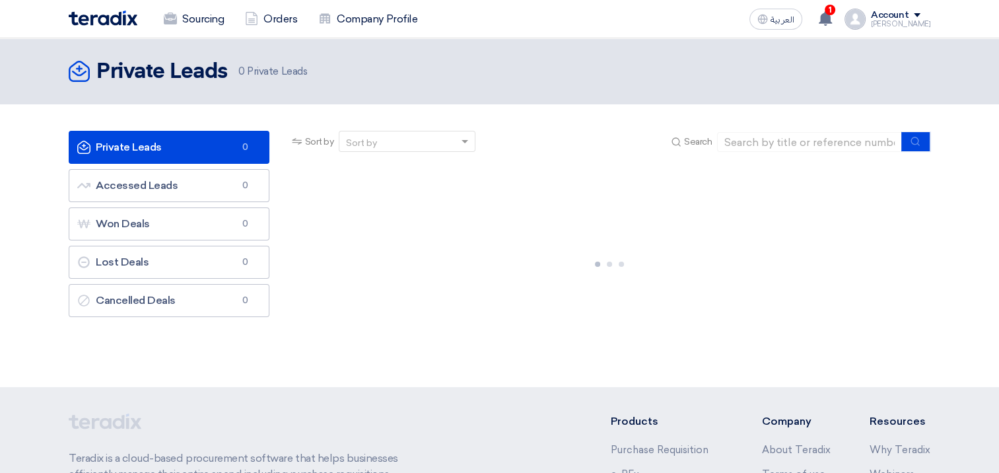
click at [280, 194] on div at bounding box center [609, 261] width 661 height 198
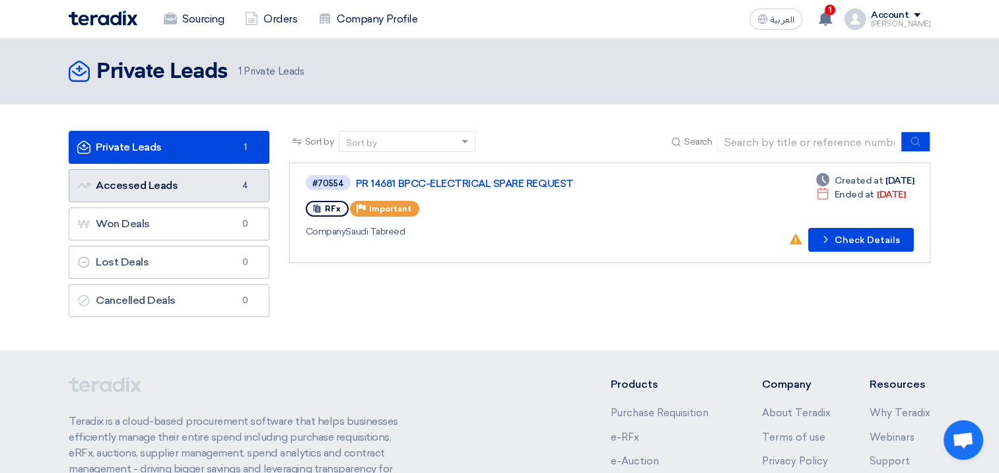
click at [210, 185] on link "Accessed Leads Accessed Leads 4" at bounding box center [169, 185] width 201 height 33
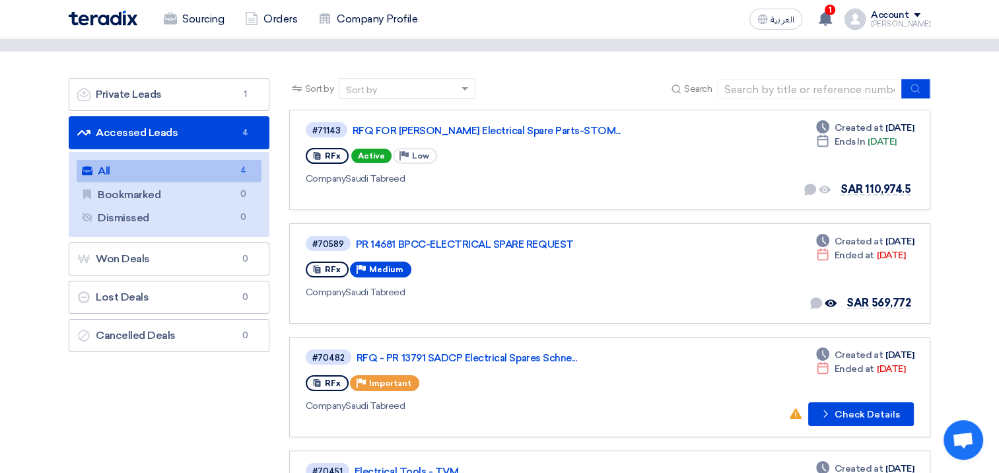
scroll to position [49, 0]
